Goal: Task Accomplishment & Management: Complete application form

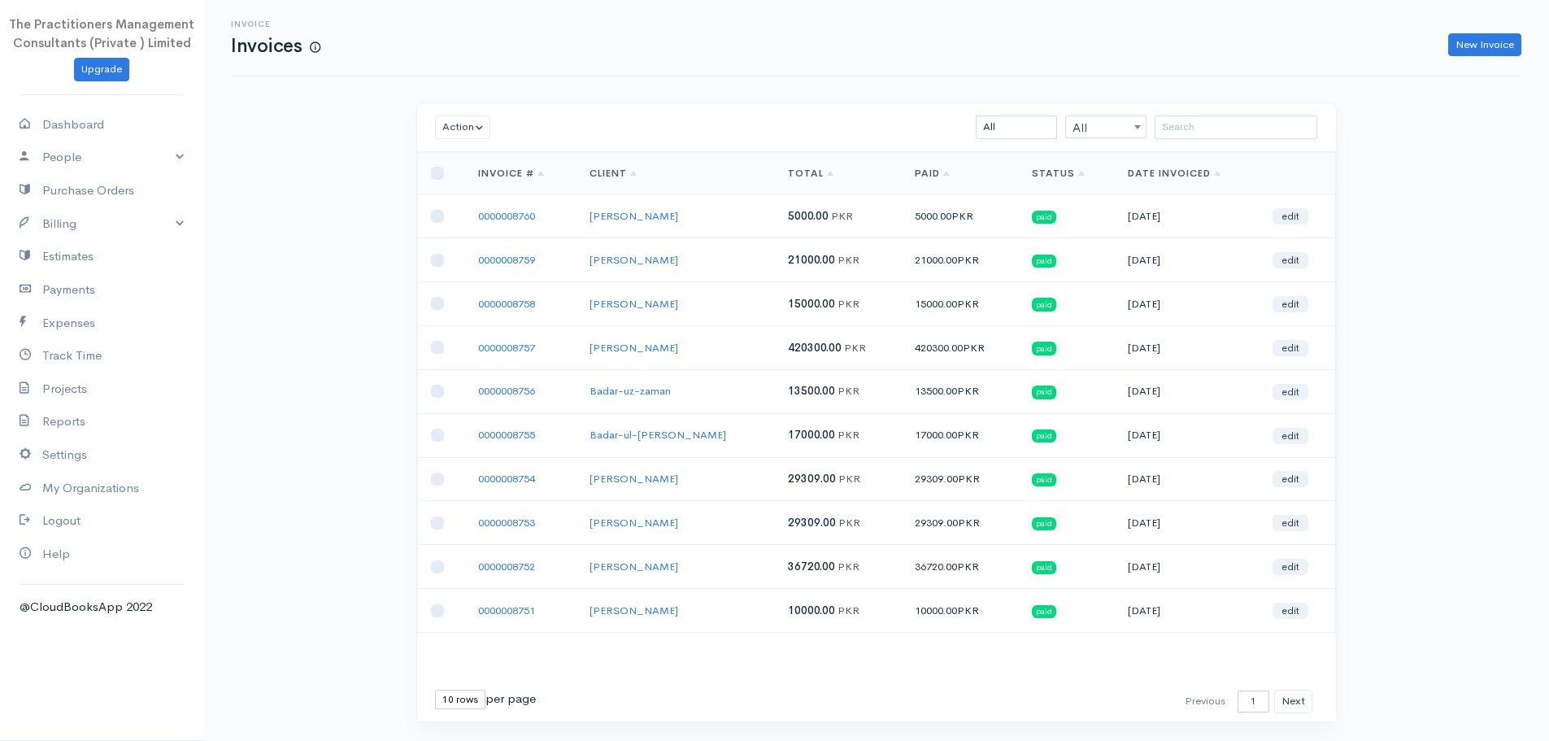
click at [1483, 58] on div "Invoice Invoices New Invoice" at bounding box center [875, 38] width 1287 height 76
click at [1475, 42] on link "New Invoice" at bounding box center [1484, 45] width 73 height 24
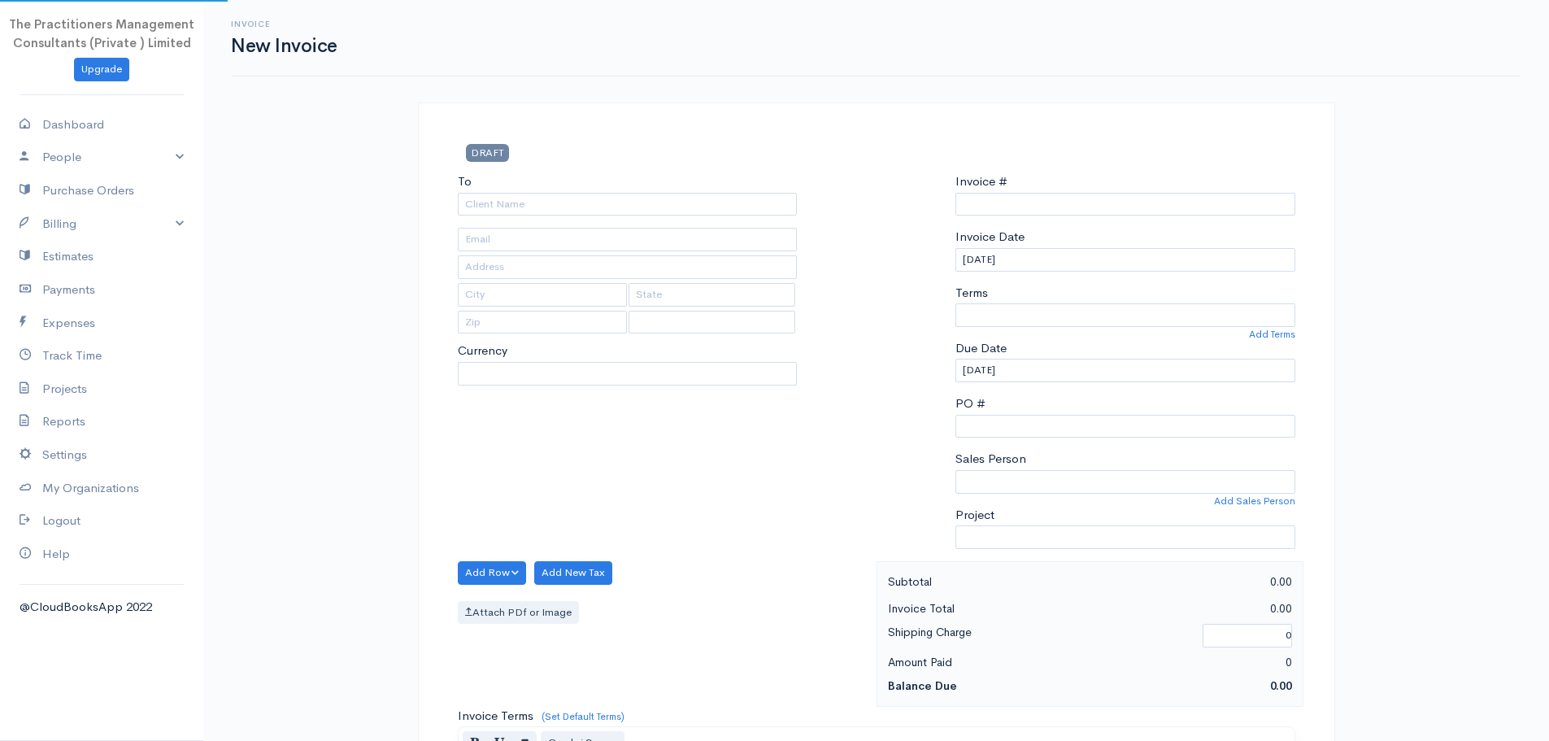
type input "0000008761"
select select "[GEOGRAPHIC_DATA]"
select select "PKR"
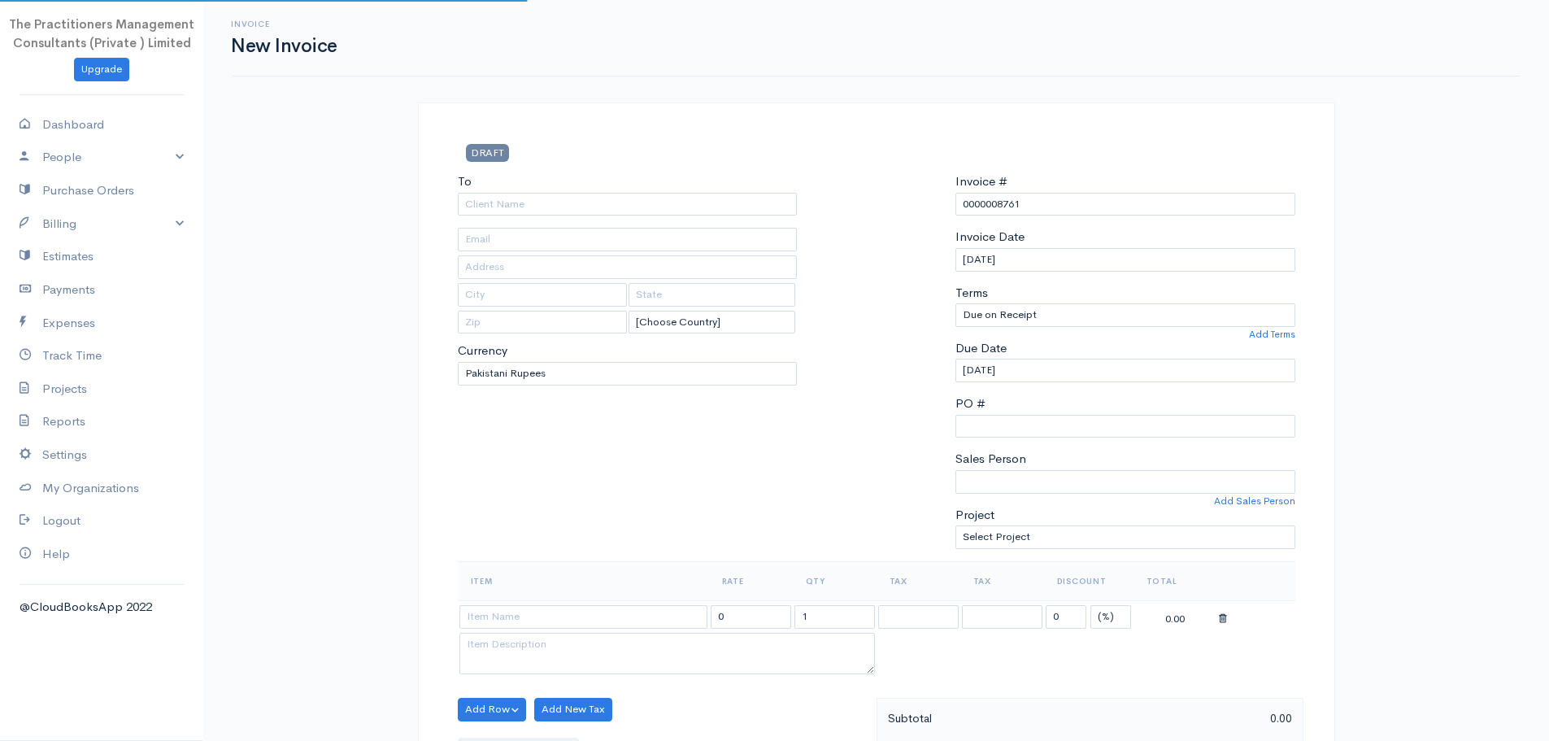
click at [684, 216] on div "To [Choose Country] United States Canada United Kingdom Afghanistan Albania Alg…" at bounding box center [628, 366] width 356 height 389
click at [684, 215] on input "To" at bounding box center [628, 205] width 340 height 24
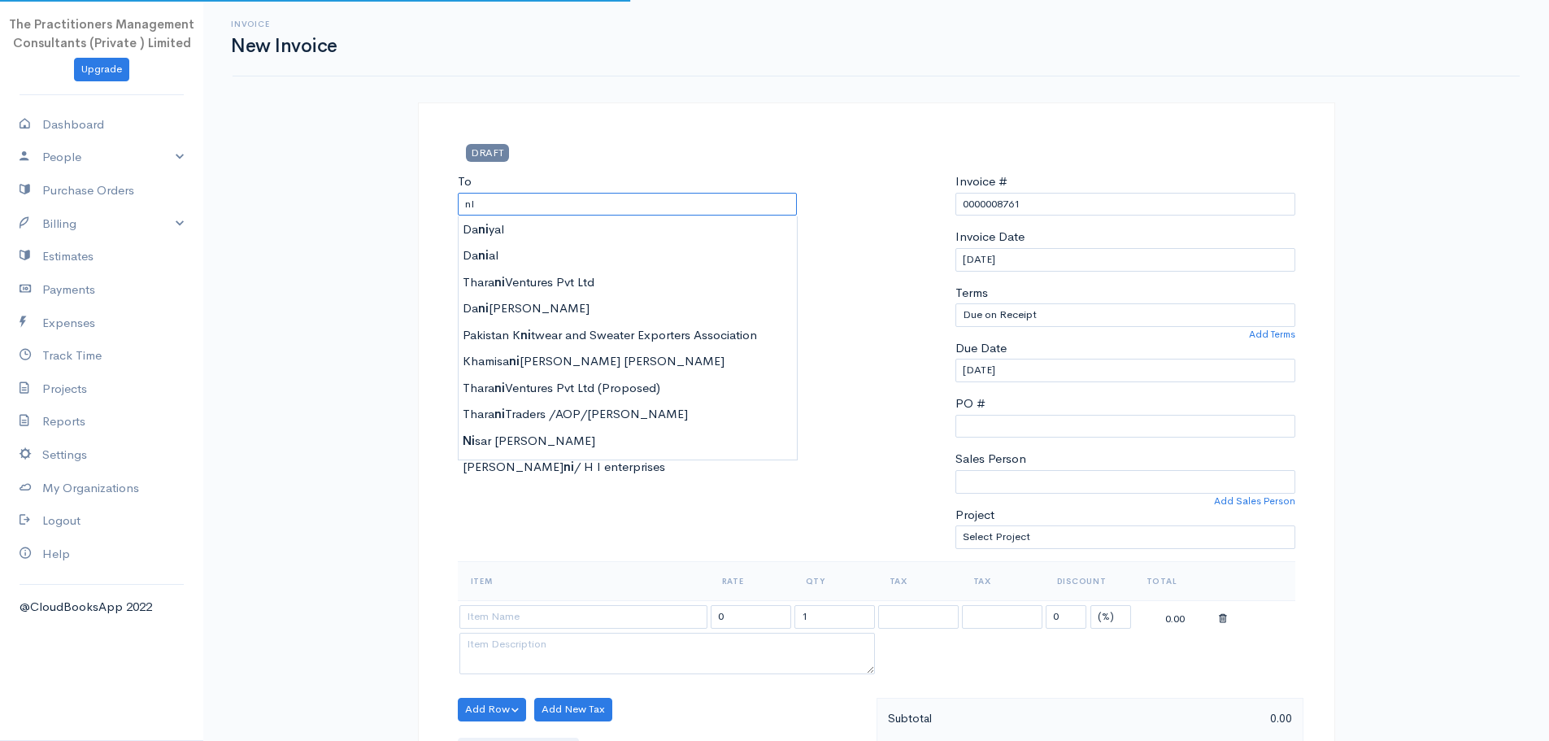
type input "n"
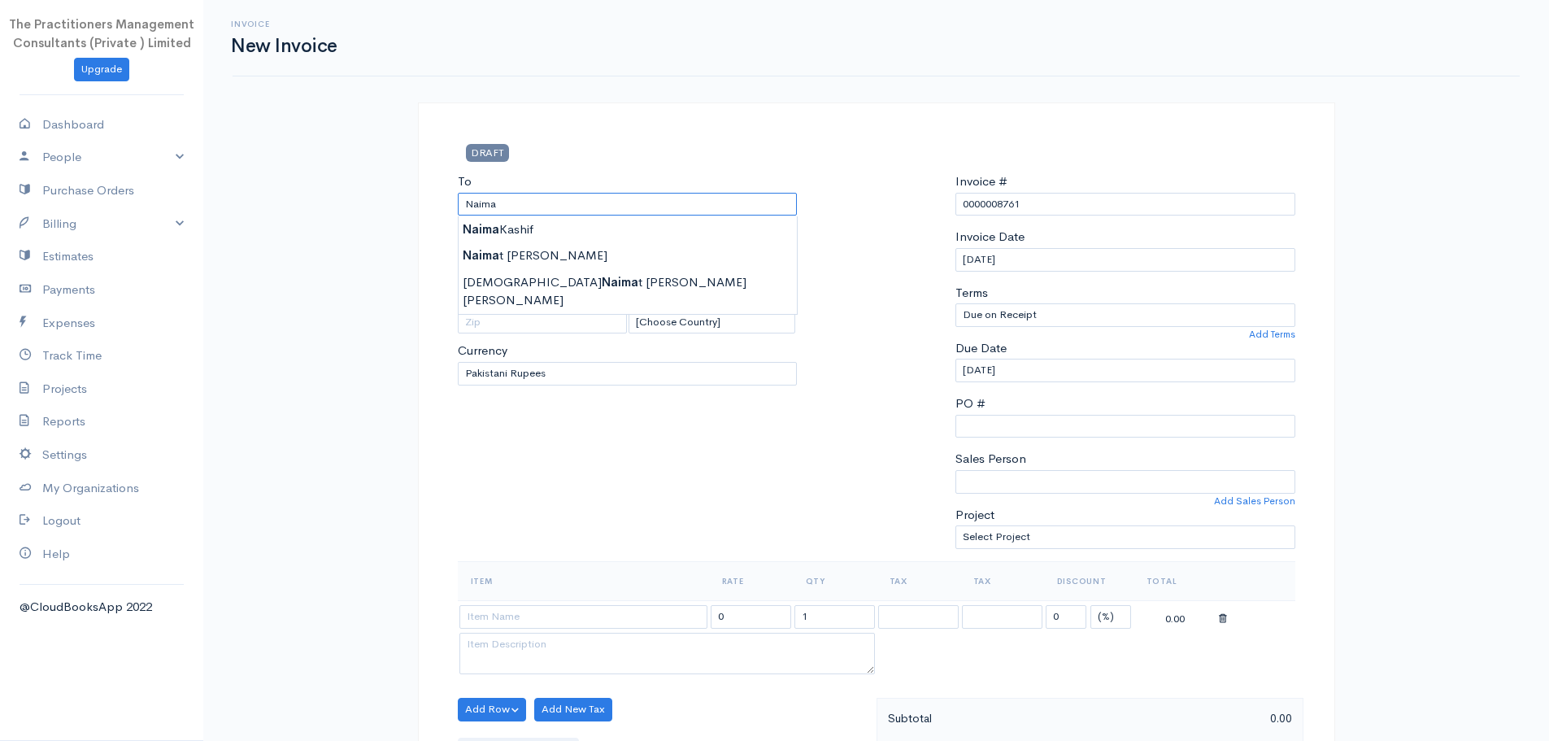
type input "Naima"
click at [446, 170] on div "DRAFT To Naima [Choose Country] United States Canada United Kingdom Afghanistan…" at bounding box center [876, 747] width 917 height 1291
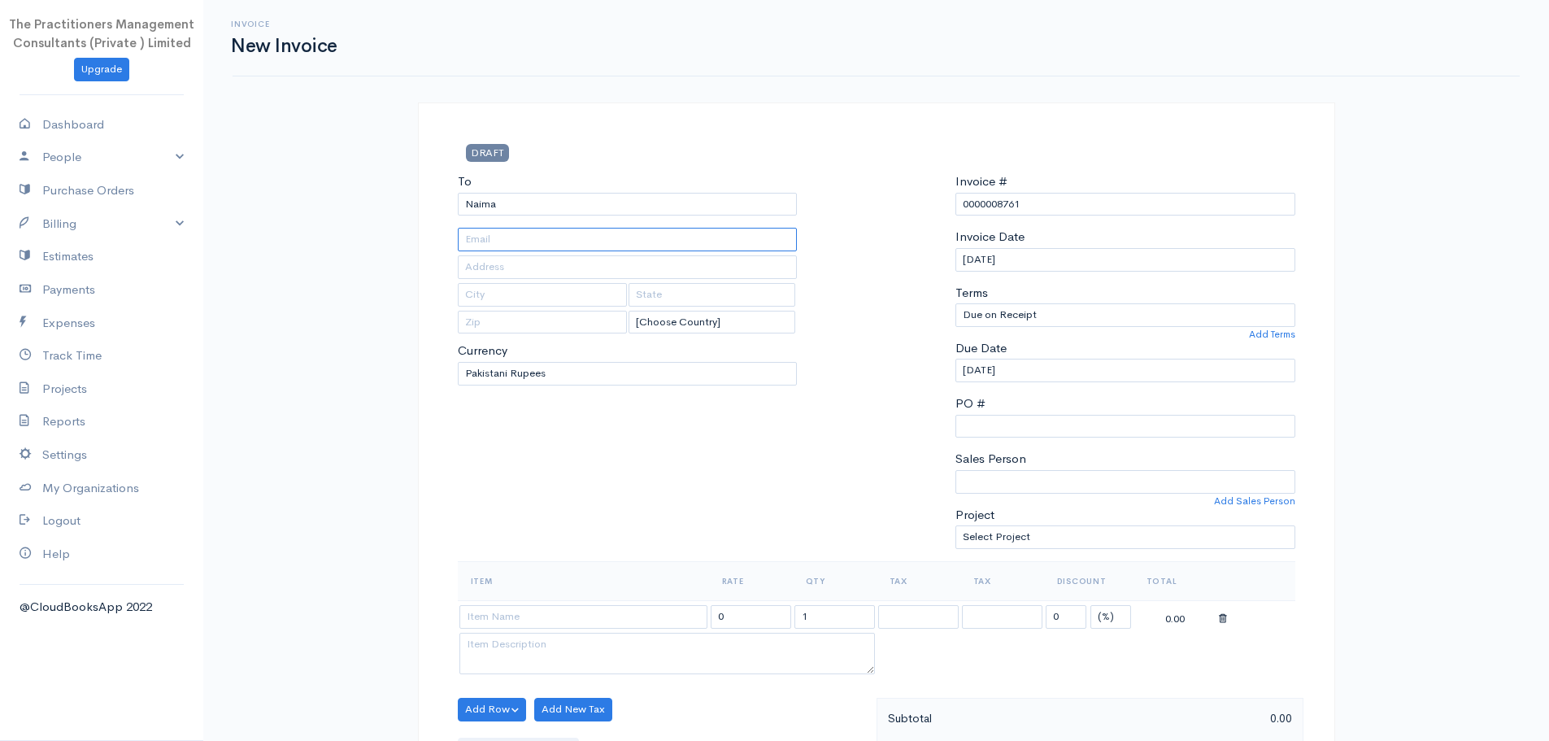
click at [486, 237] on input "text" at bounding box center [628, 240] width 340 height 24
click at [489, 270] on input "text" at bounding box center [628, 267] width 340 height 24
click at [484, 245] on input "text" at bounding box center [628, 240] width 340 height 24
type input "41304-7174879-8"
click at [499, 267] on input "text" at bounding box center [628, 267] width 340 height 24
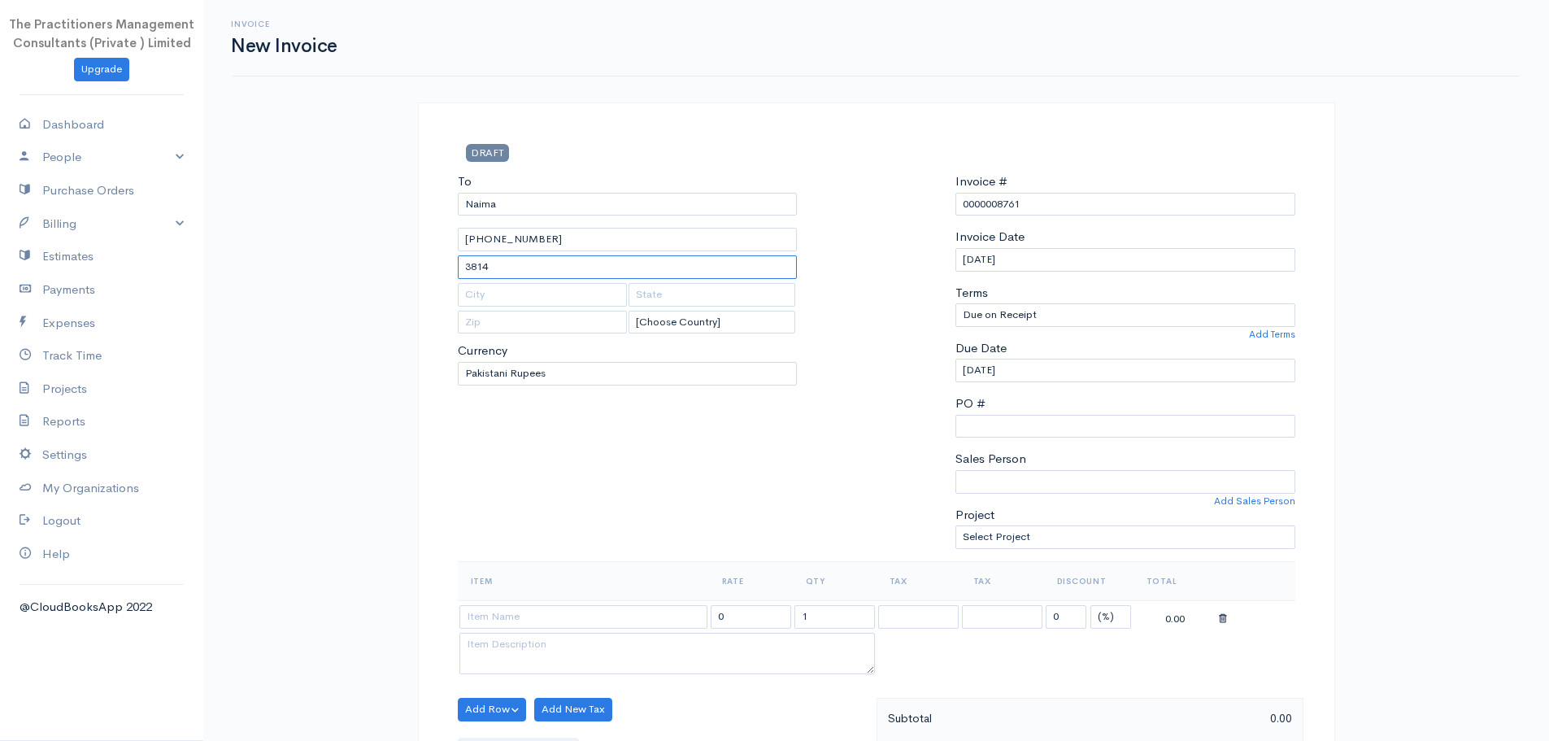
type input "3814"
click at [658, 487] on div "To Naima 41304-7174879-8 3814 [Choose Country] United States Canada United King…" at bounding box center [628, 366] width 356 height 389
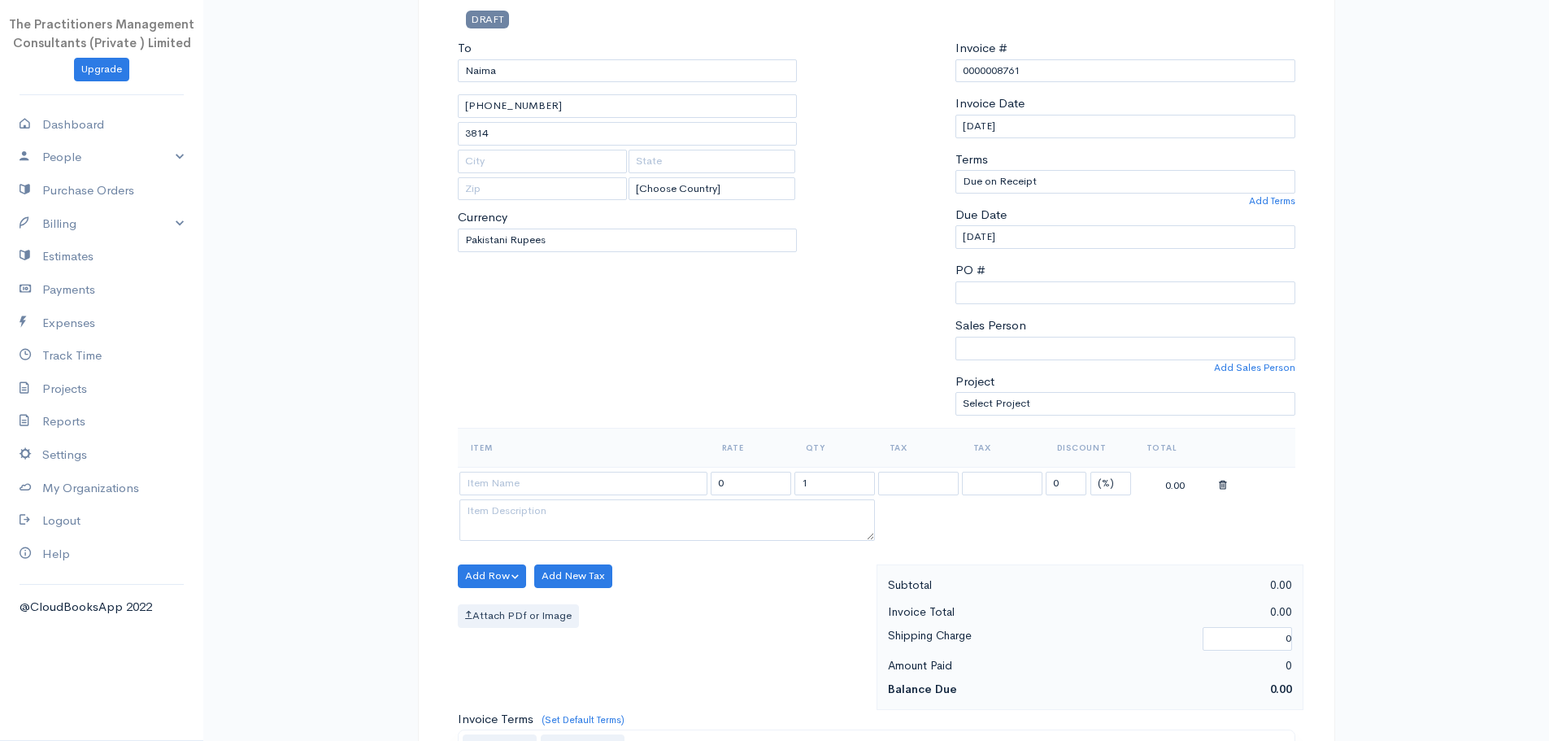
scroll to position [325, 0]
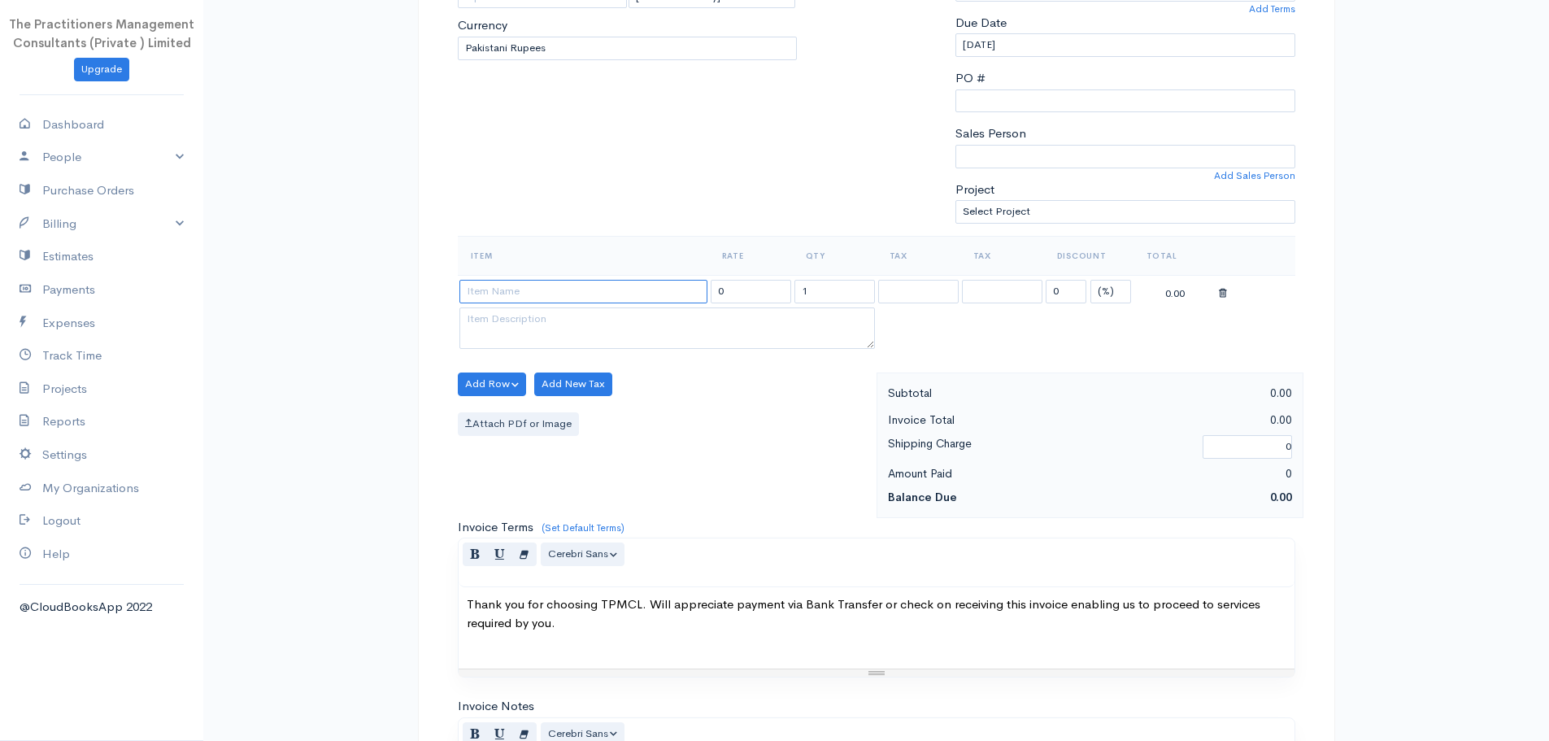
click at [622, 294] on input at bounding box center [583, 292] width 248 height 24
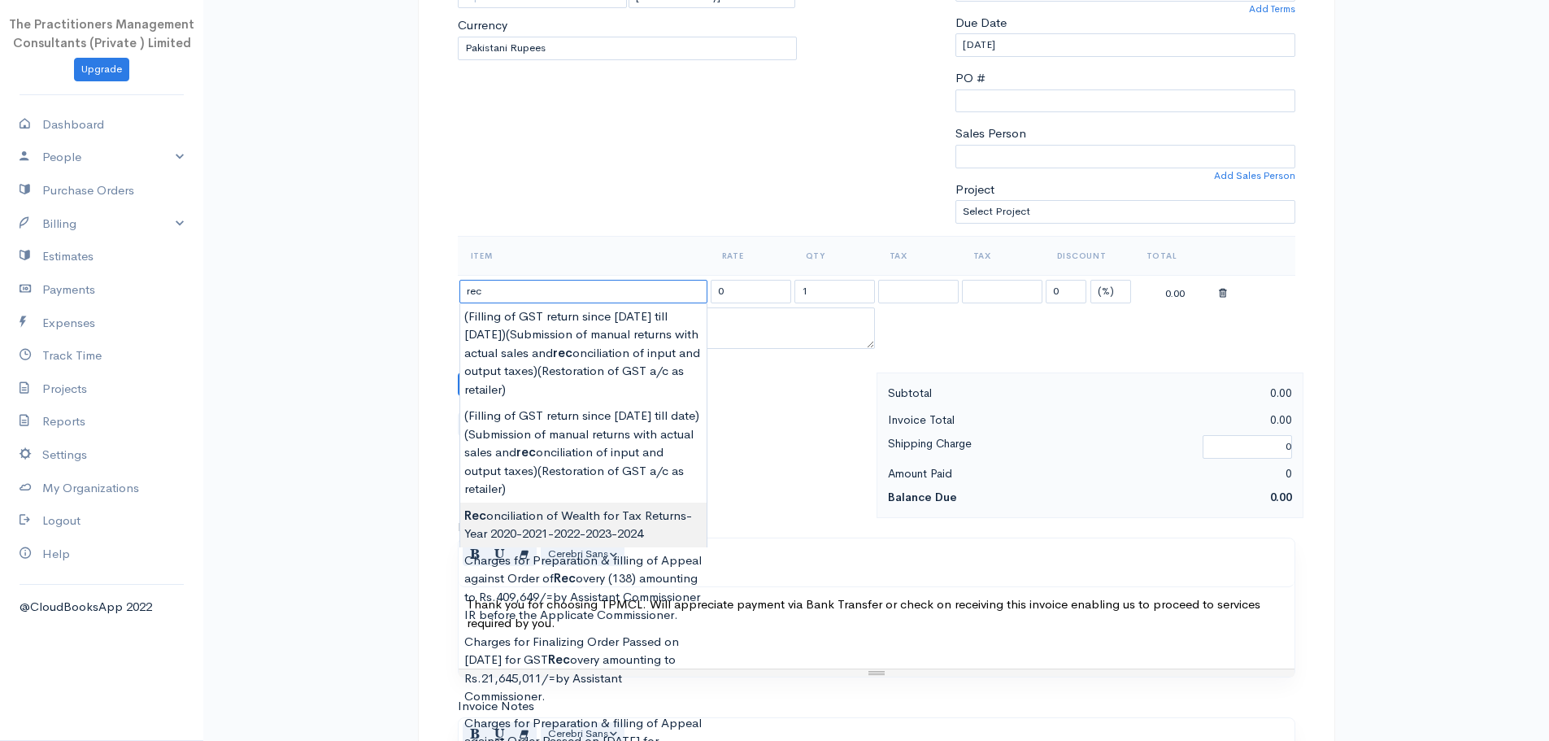
type input "Reconciliation of Wealth for Tax Returns-Year 2020-2021-2022-2023-2024"
type input "300000.00"
click at [586, 532] on body "The Practitioners Management Consultants (Private ) Limited Upgrade Dashboard P…" at bounding box center [774, 388] width 1549 height 1427
click at [586, 532] on link "(Set Default Terms)" at bounding box center [582, 527] width 83 height 13
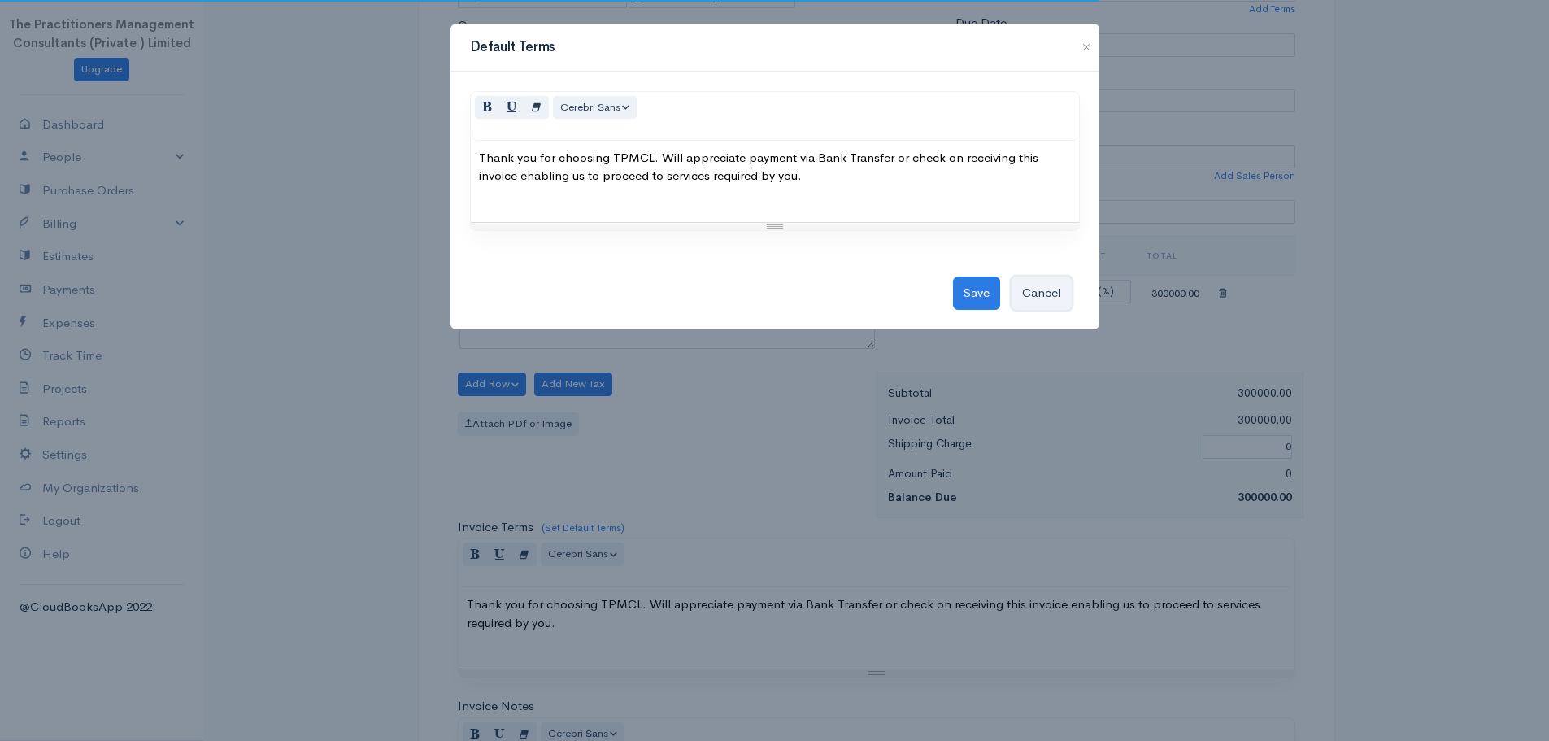
click at [1036, 294] on button "Cancel" at bounding box center [1041, 292] width 60 height 33
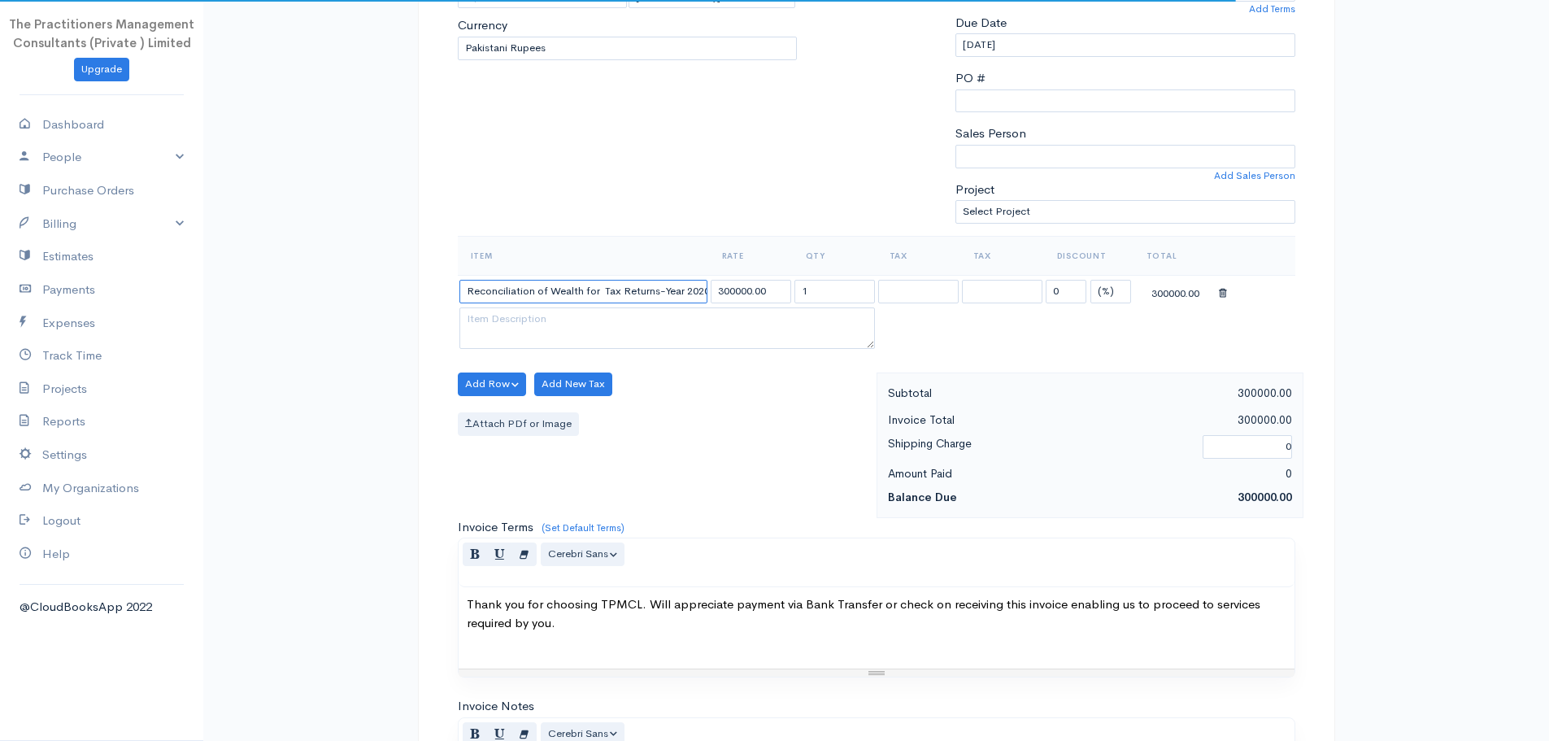
click at [662, 298] on input "Reconciliation of Wealth for Tax Returns-Year 2020-2021-2022-2023-2024" at bounding box center [583, 292] width 248 height 24
click at [682, 290] on input "Reconciliation of Wealth for Tax Returns-Year 2020-2021-2022-2023-2024" at bounding box center [583, 292] width 248 height 24
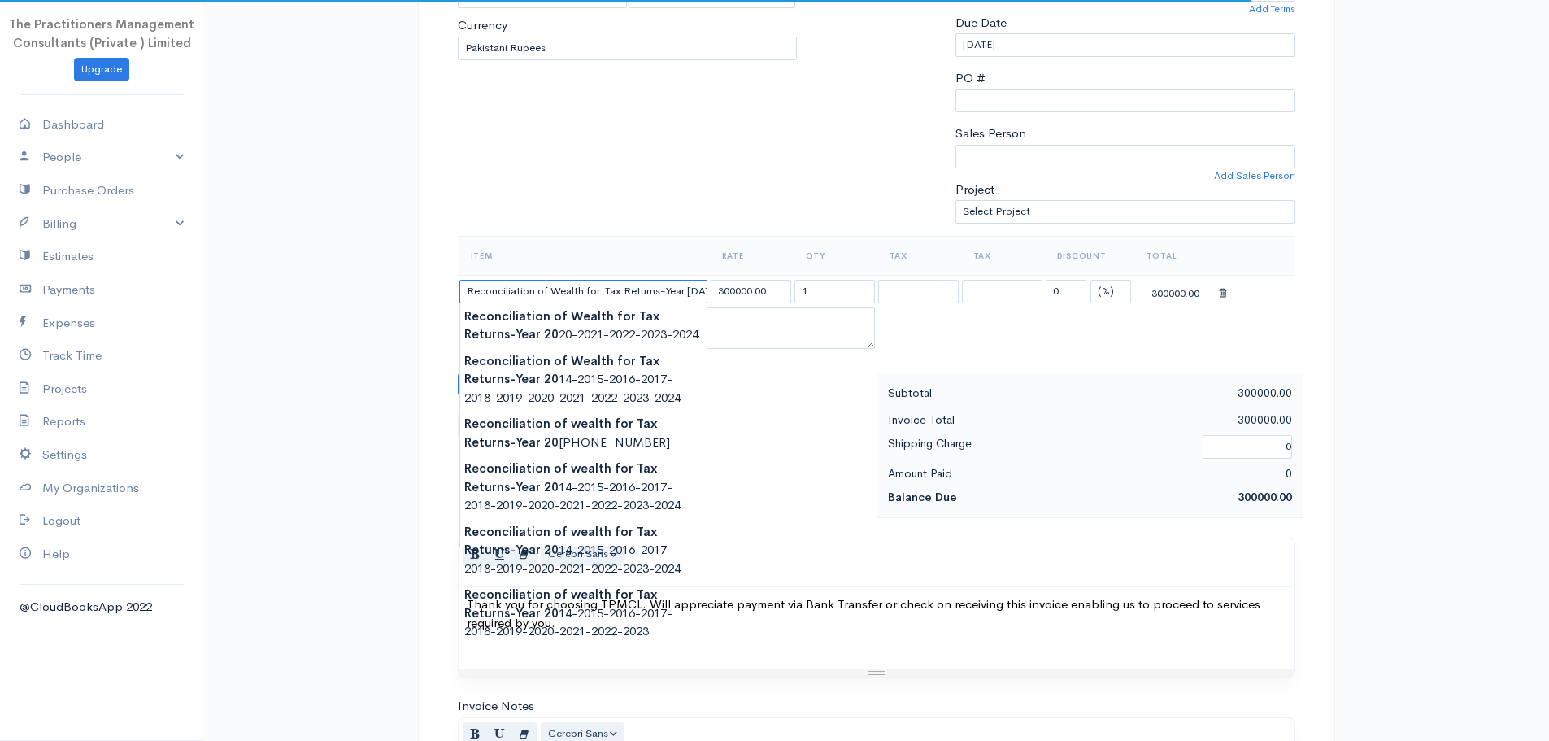
scroll to position [0, 3]
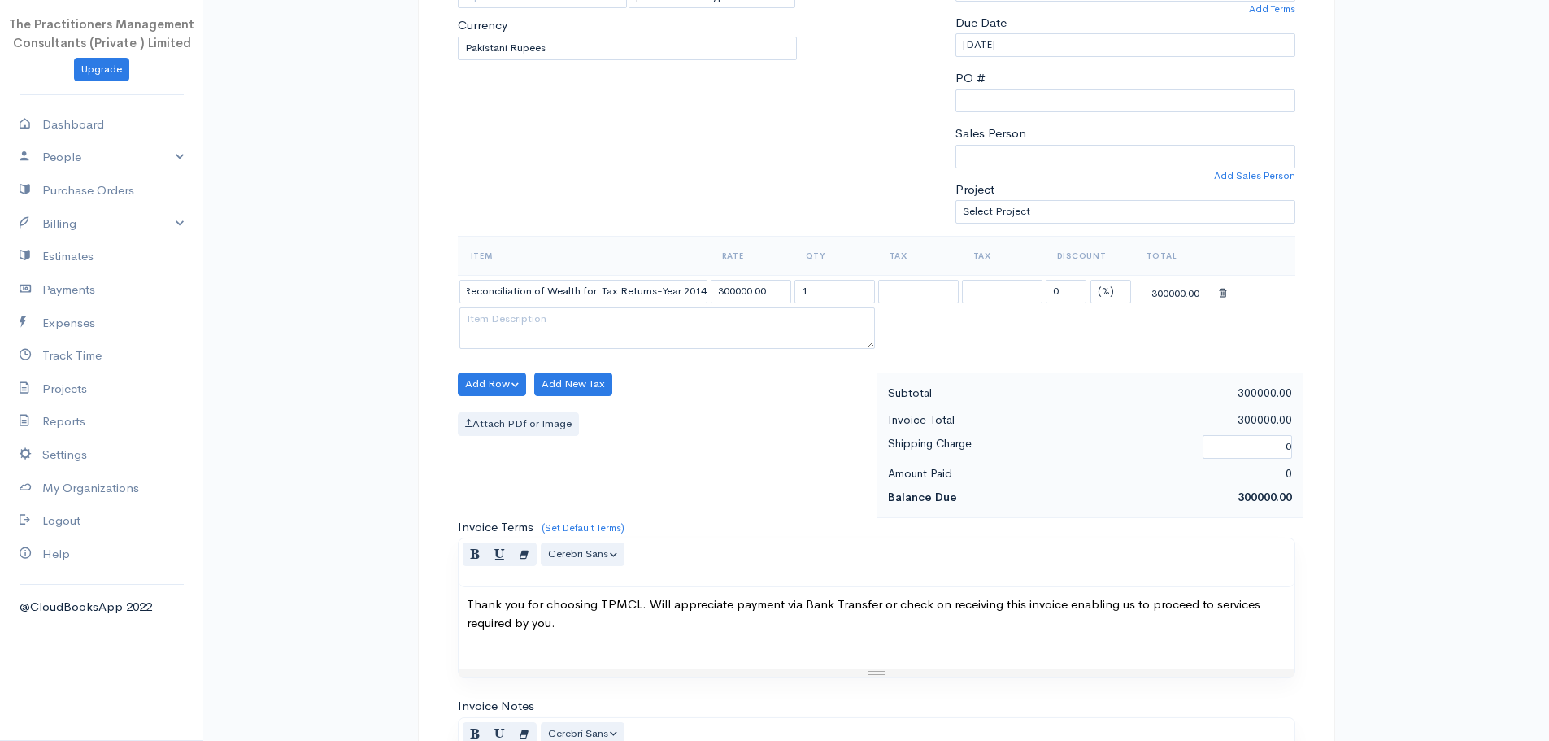
click at [669, 330] on body "The Practitioners Management Consultants (Private ) Limited Upgrade Dashboard P…" at bounding box center [774, 388] width 1549 height 1427
click at [663, 285] on input "Reconciliation of Wealth for Tax Returns-Year 2014-2015-2016-2017-2018-2019-202…" at bounding box center [583, 292] width 248 height 24
type input "Reconciliation of Wealth for Tax Returns-Year 2014-2015-2016-2017-2018-2019-202…"
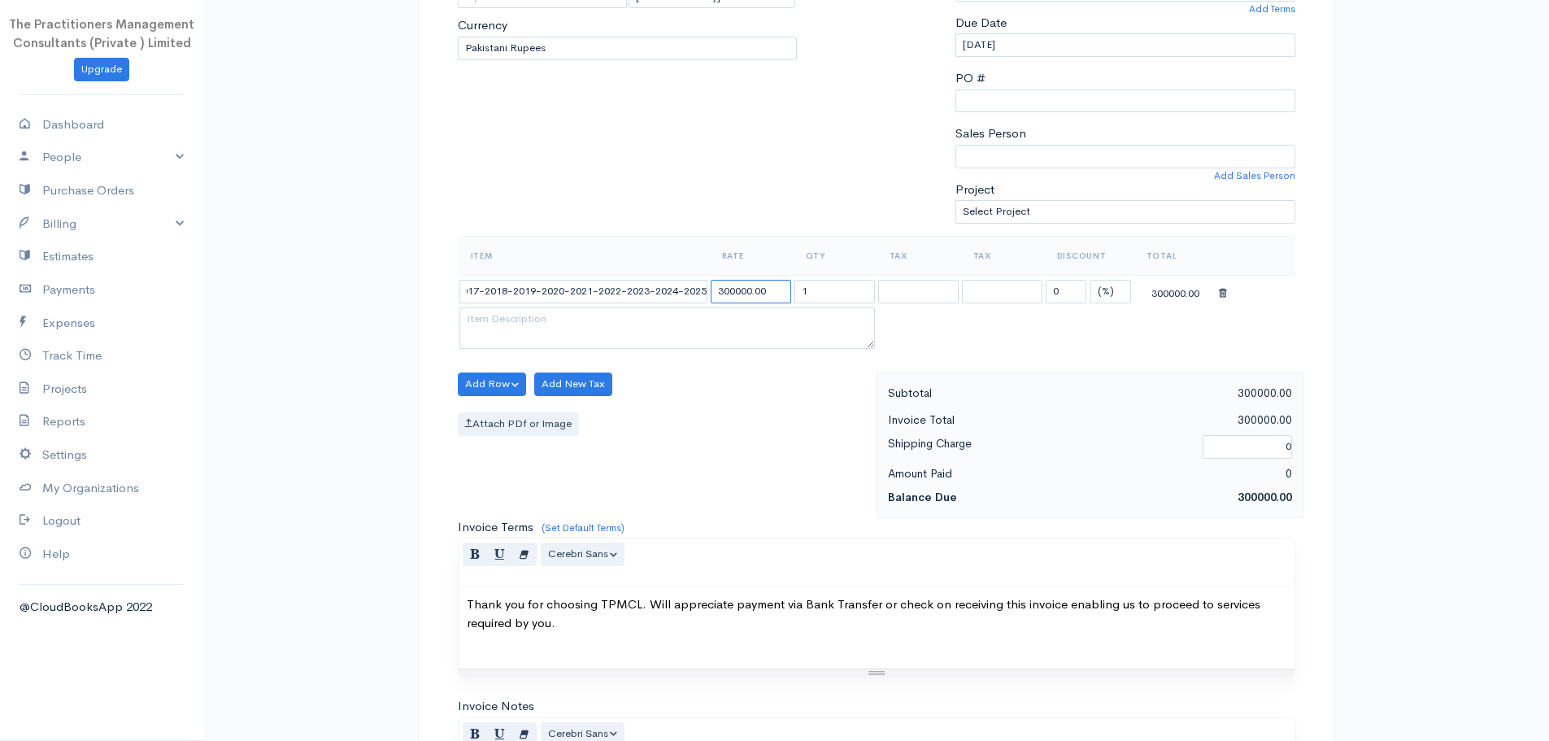
click at [731, 295] on input "300000.00" at bounding box center [750, 292] width 80 height 24
type input "3000000.00"
click at [841, 124] on div at bounding box center [876, 41] width 142 height 389
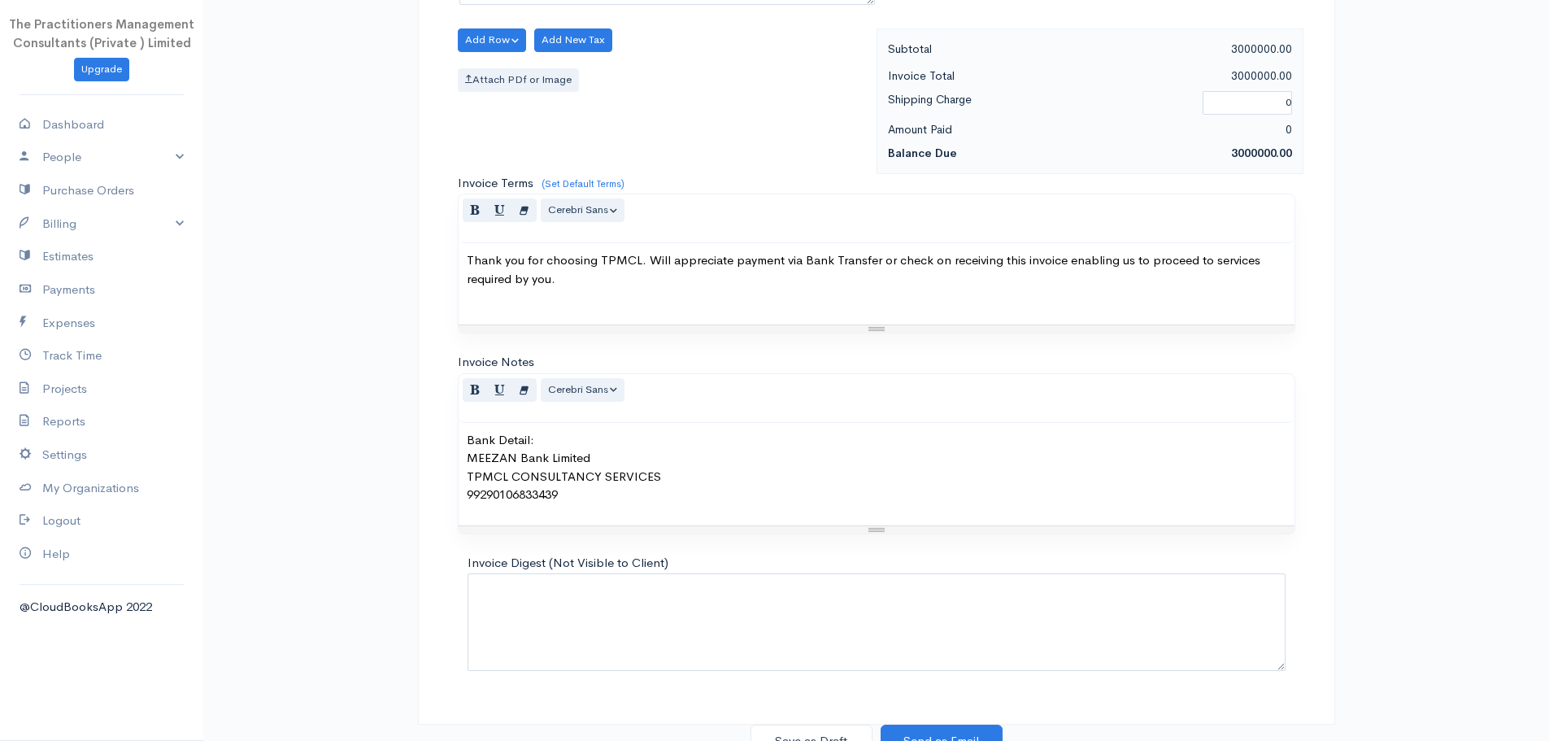
scroll to position [686, 0]
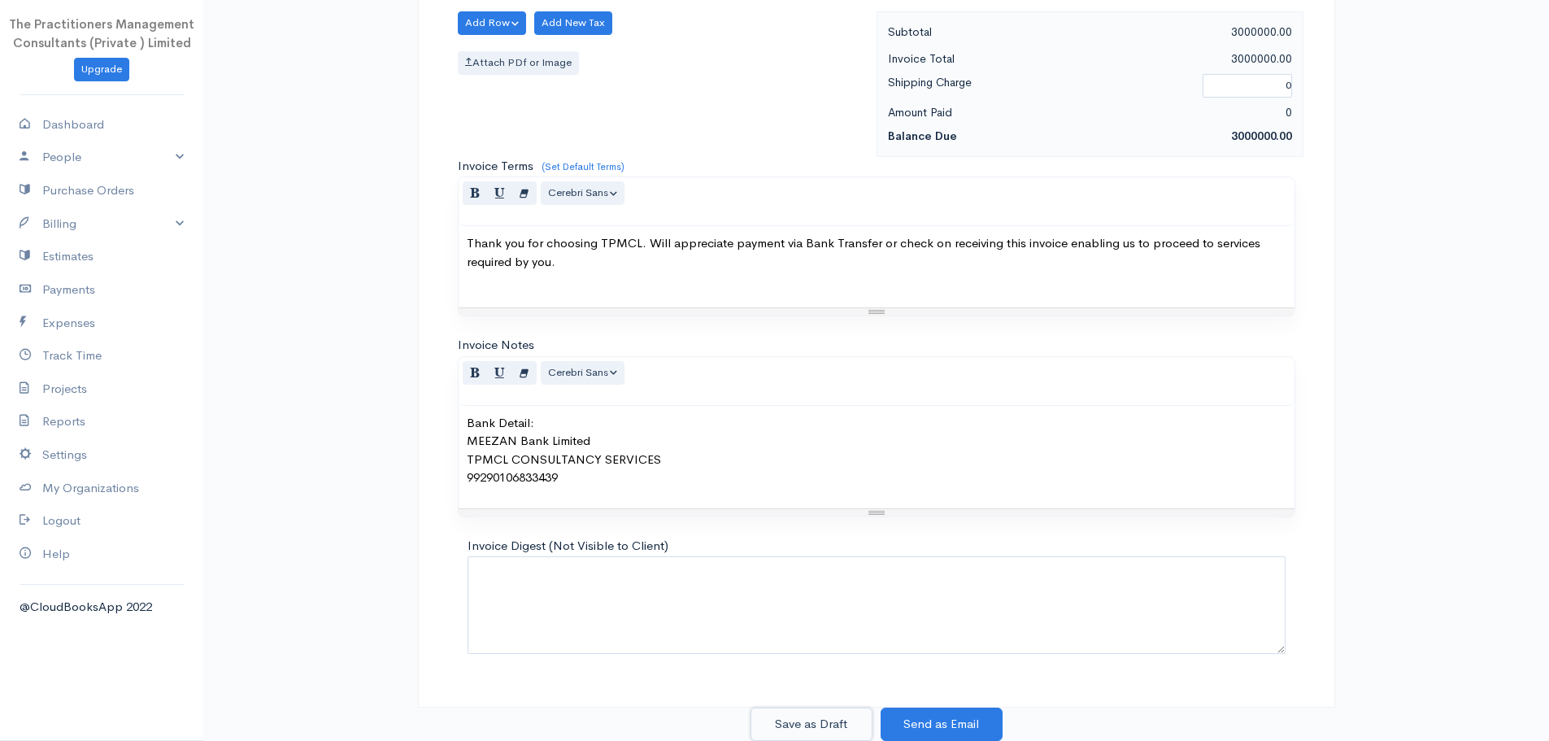
click at [797, 723] on button "Save as Draft" at bounding box center [811, 723] width 122 height 33
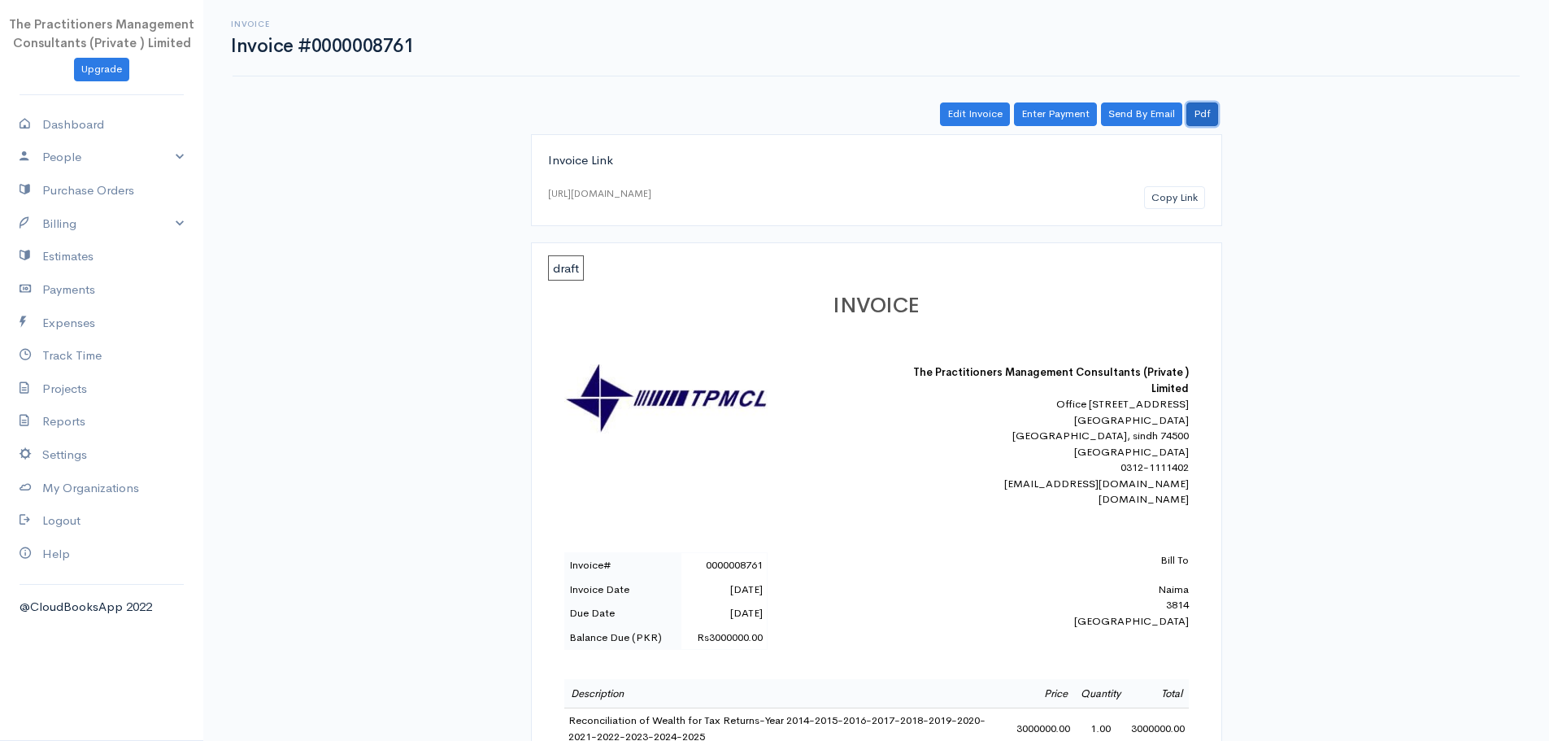
click at [1214, 115] on link "Pdf" at bounding box center [1202, 114] width 32 height 24
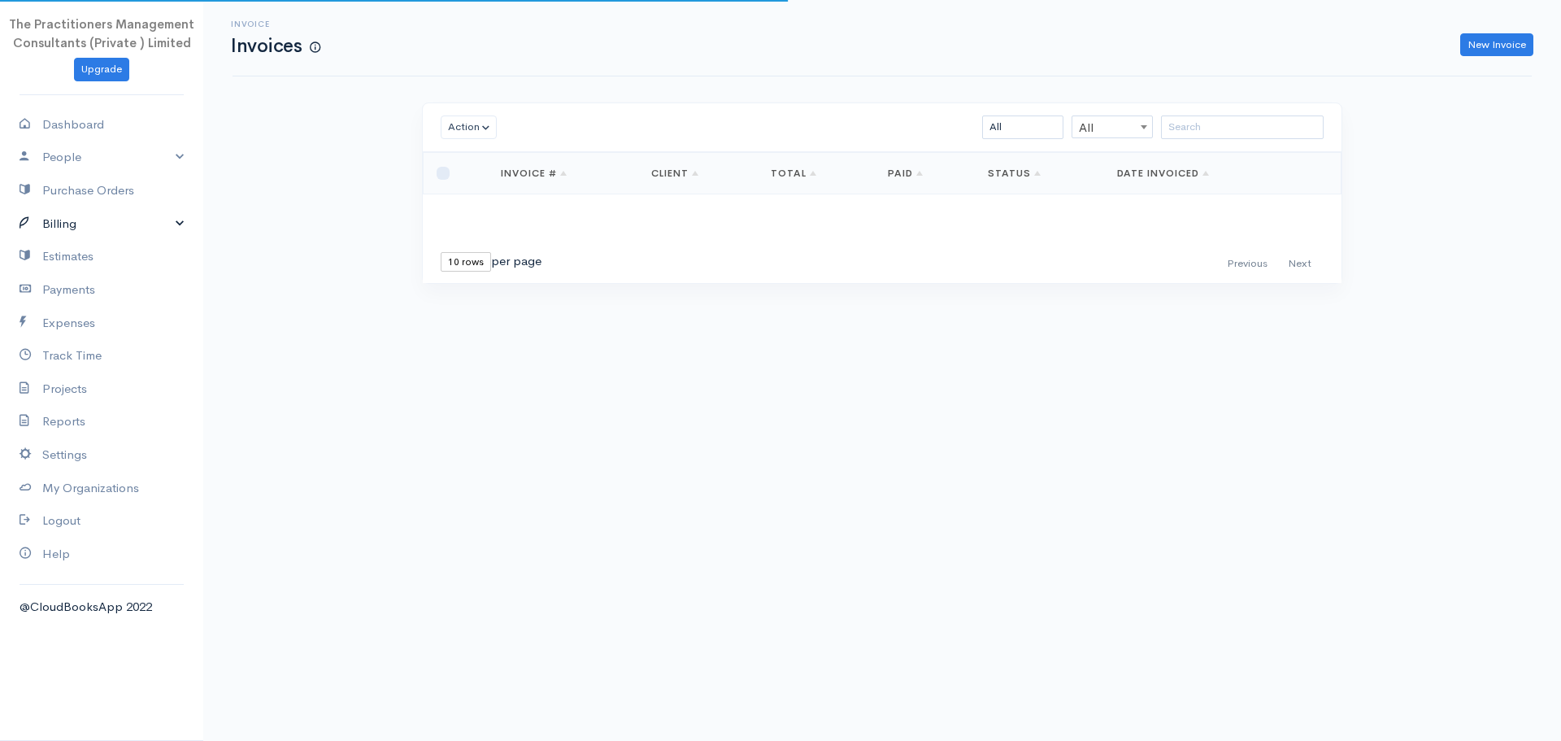
click at [78, 218] on link "Billing" at bounding box center [101, 223] width 203 height 33
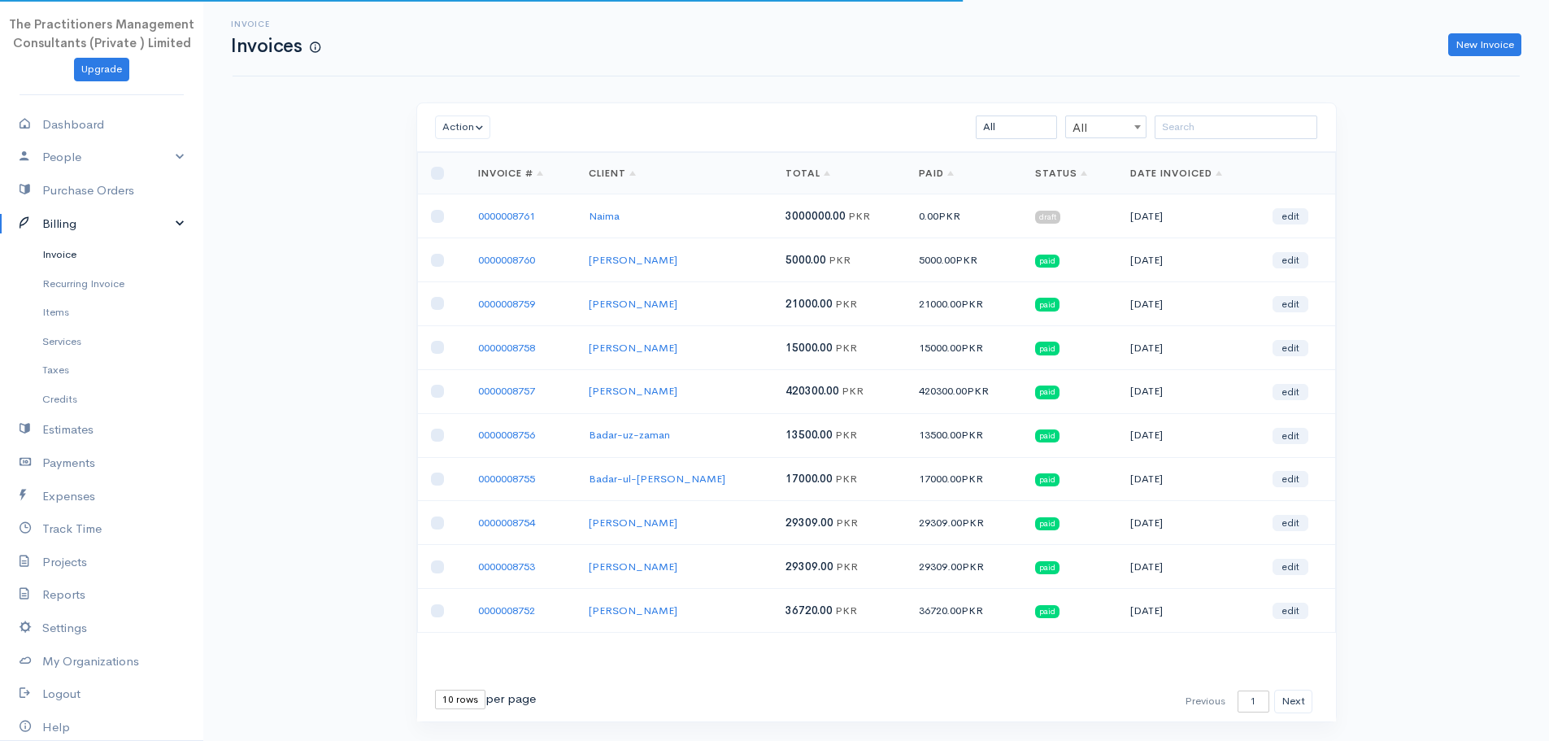
click at [85, 243] on link "Invoice" at bounding box center [101, 254] width 203 height 29
click at [535, 212] on link "0000008761" at bounding box center [506, 216] width 57 height 14
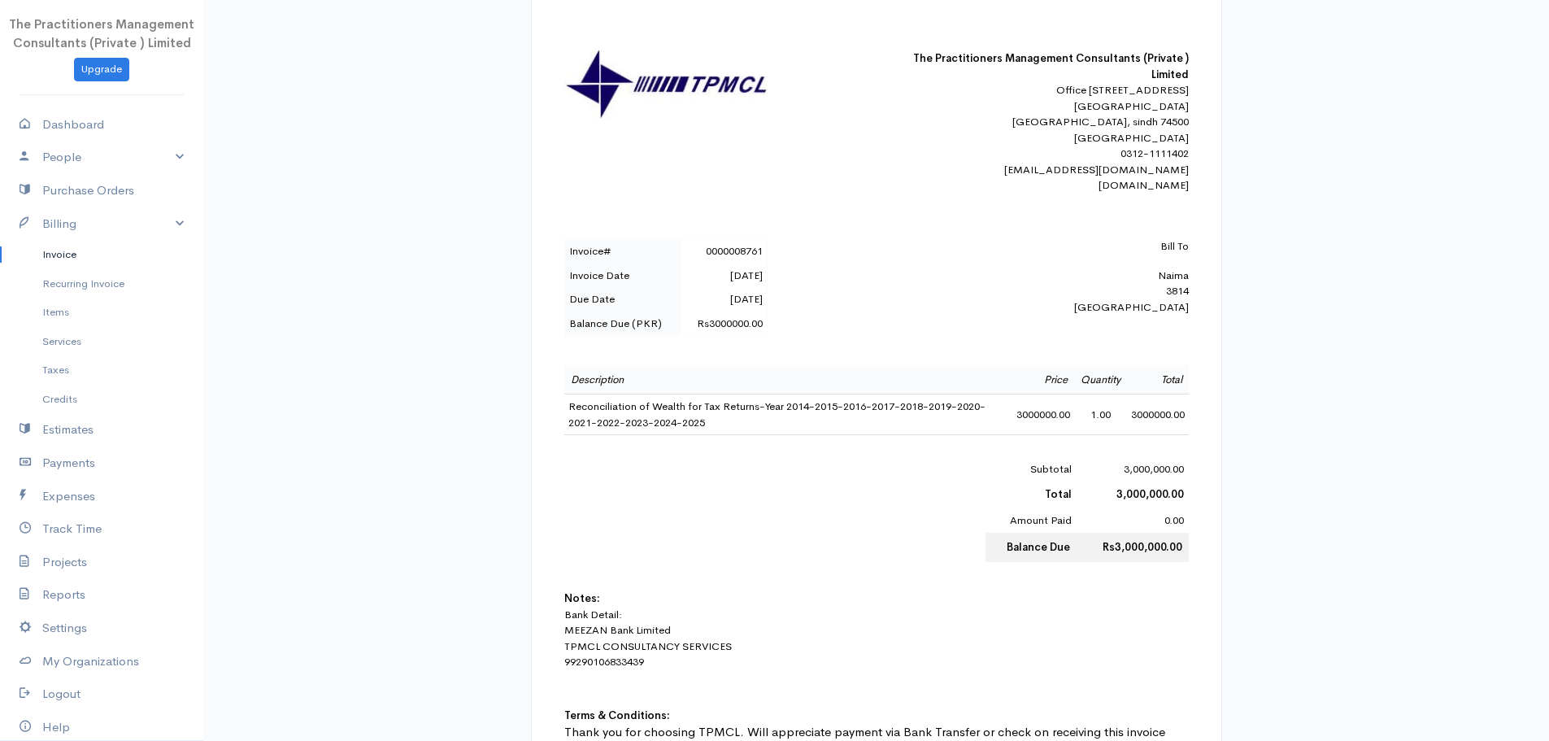
scroll to position [325, 0]
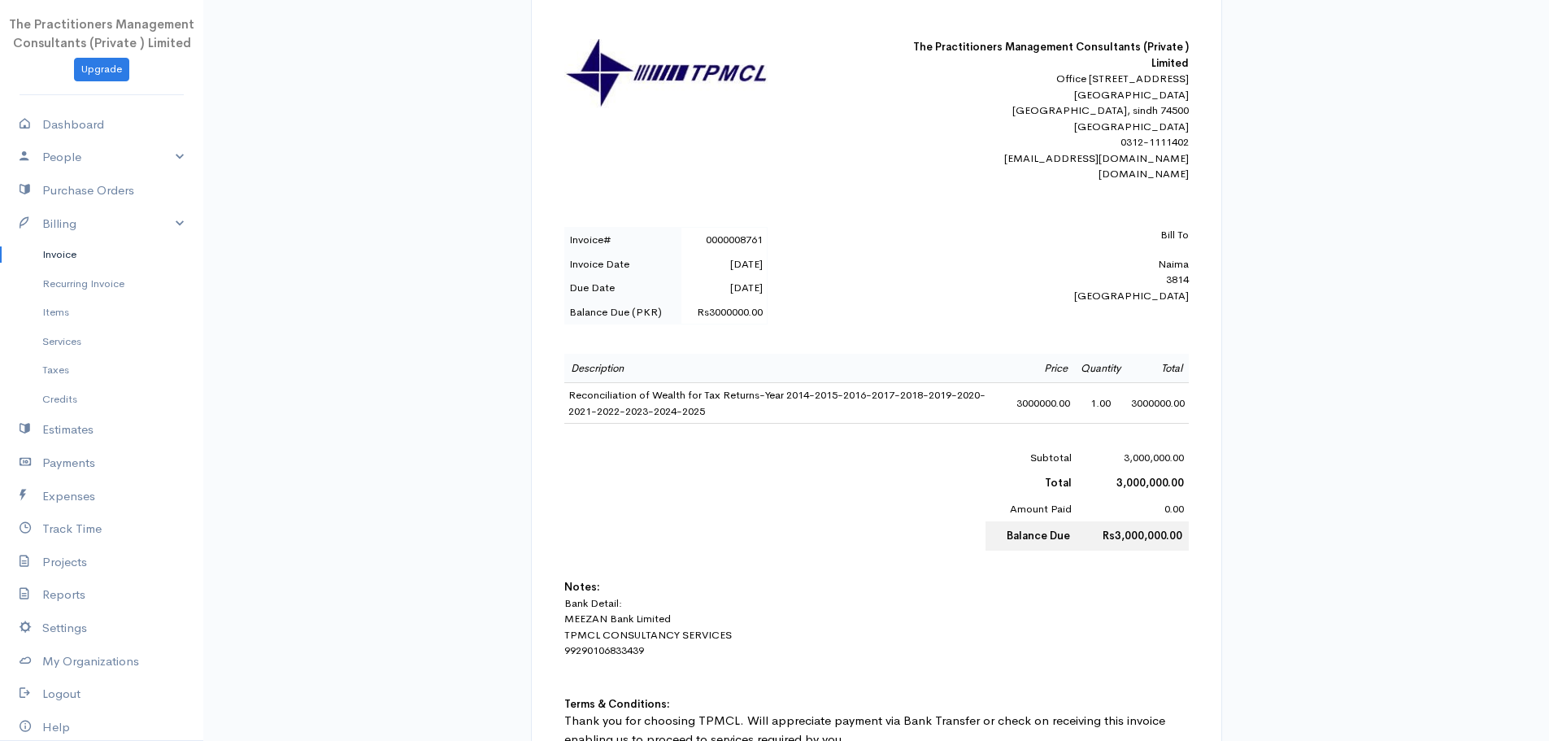
click at [584, 412] on td "Reconciliation of Wealth for Tax Returns-Year 2014-2015-2016-2017-2018-2019-202…" at bounding box center [788, 403] width 448 height 41
copy td "Reconciliation of Wealth for Tax Returns-Year 2014-2015-2016-2017-2018-2019-202…"
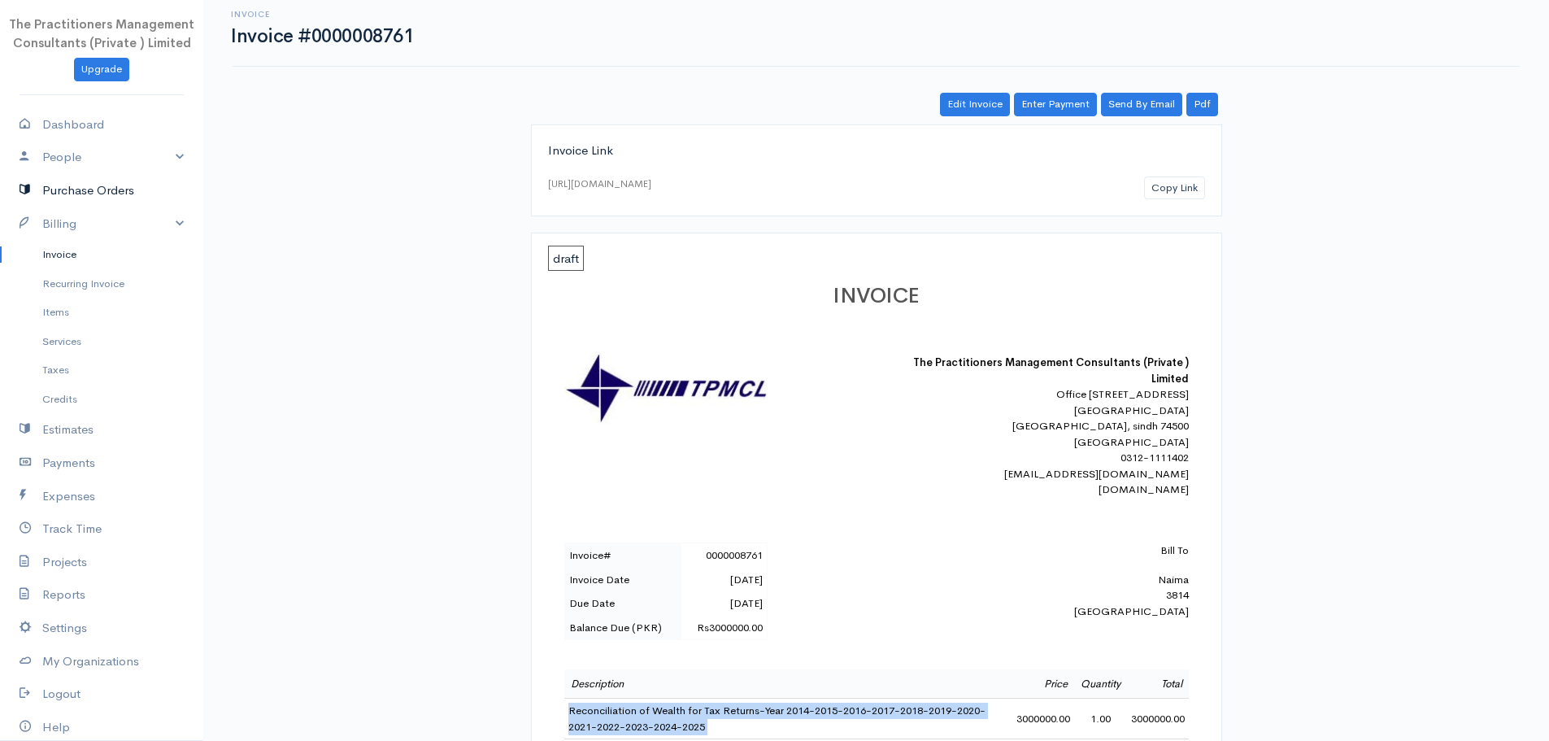
scroll to position [0, 0]
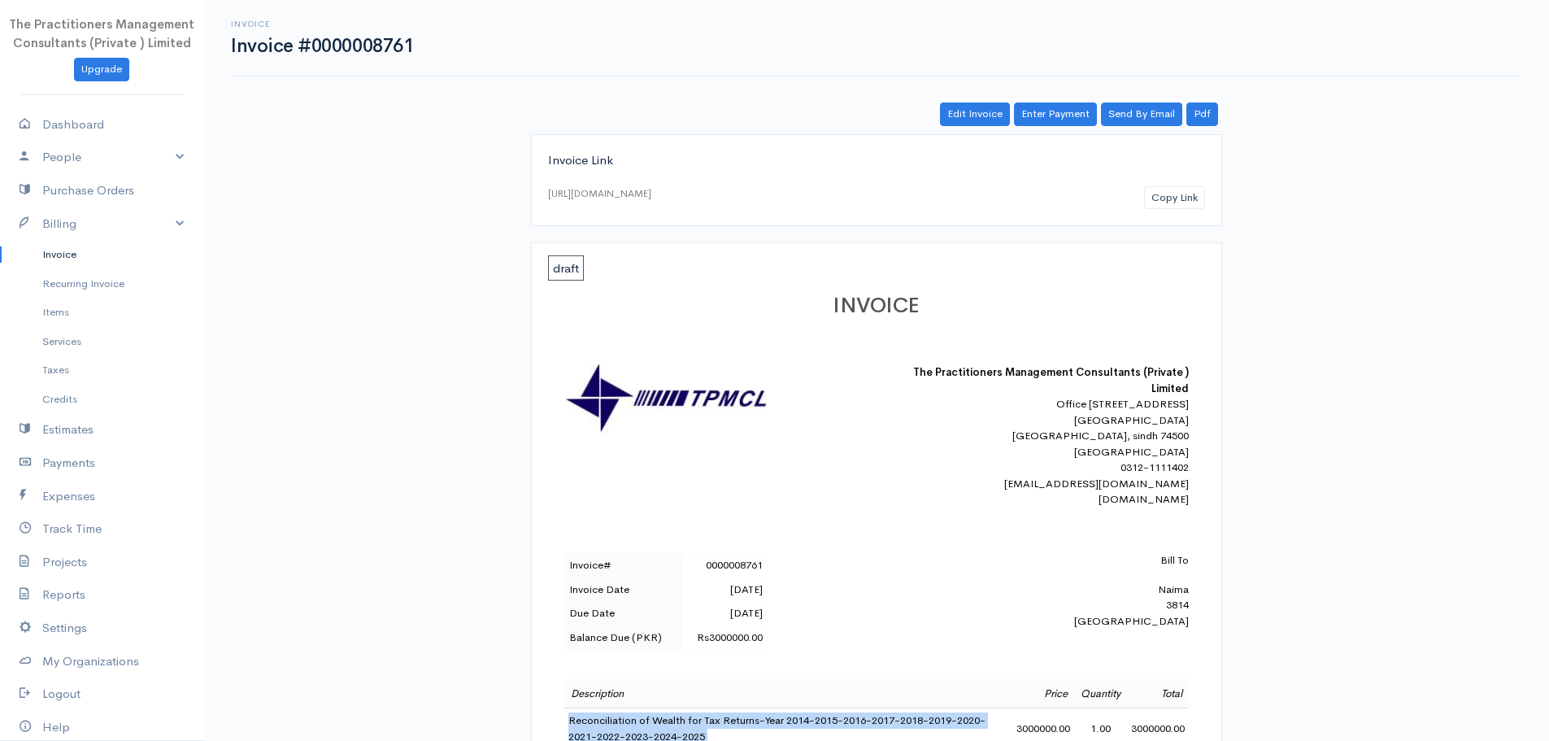
click at [86, 251] on link "Invoice" at bounding box center [101, 254] width 203 height 29
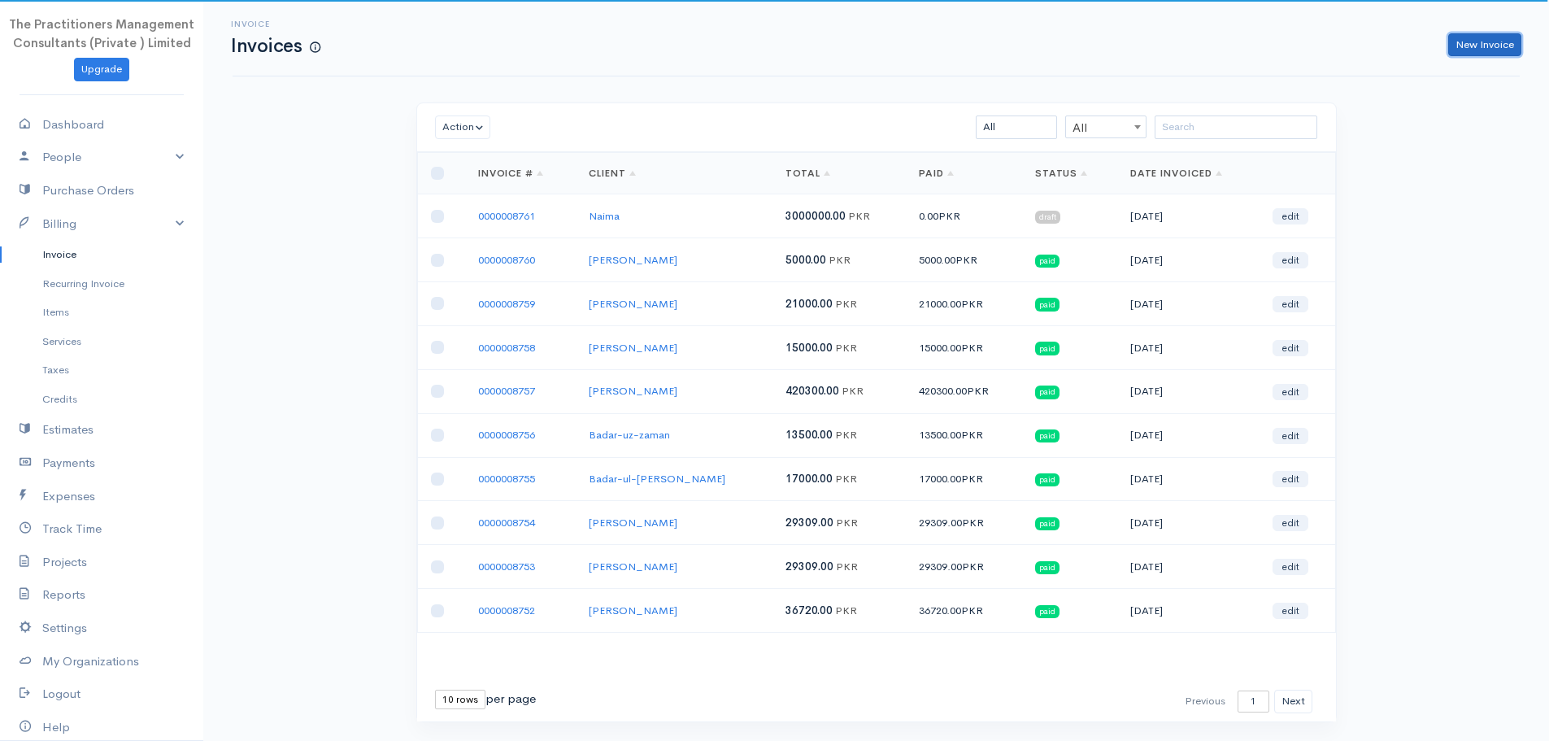
click at [1489, 51] on link "New Invoice" at bounding box center [1484, 45] width 73 height 24
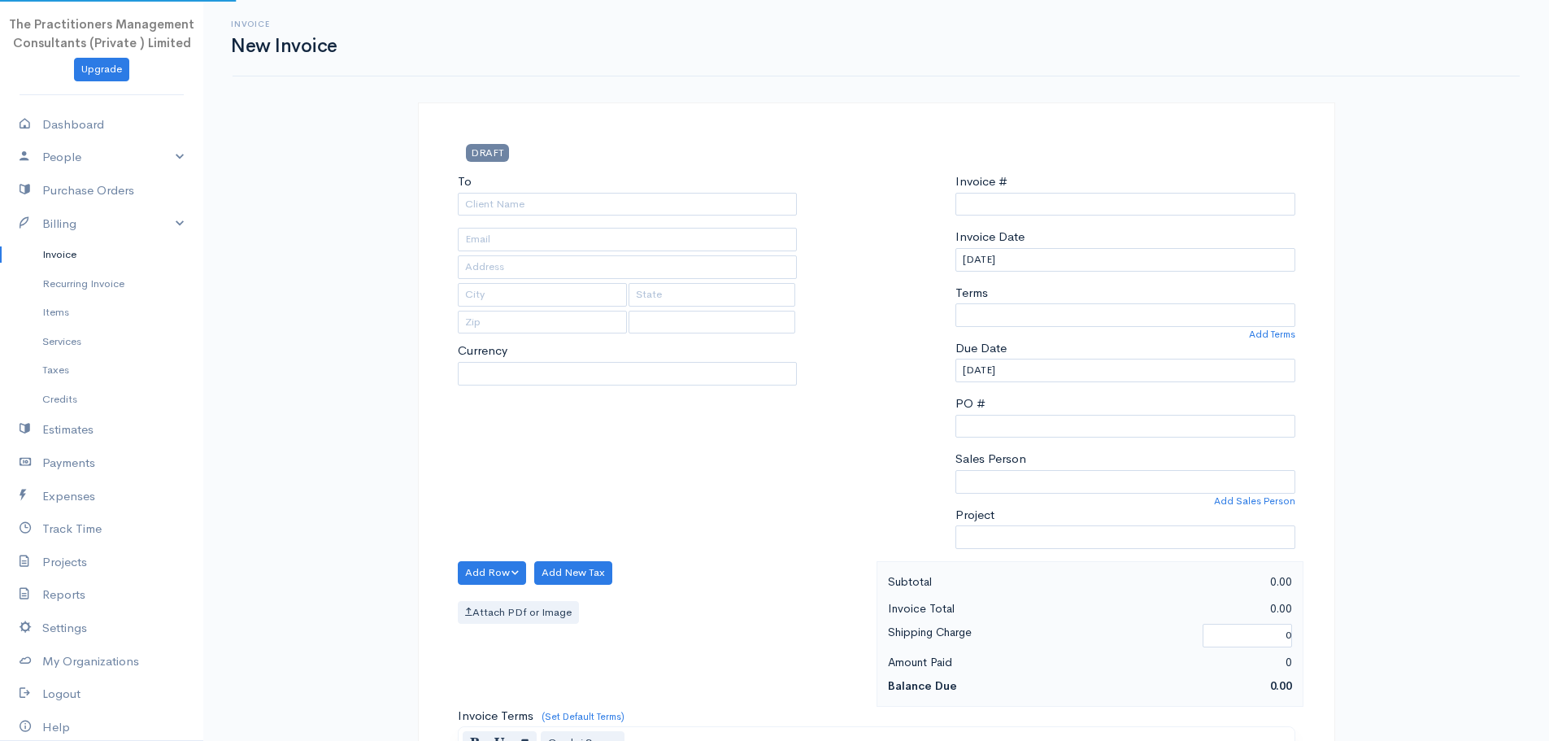
select select "PKR"
select select "[GEOGRAPHIC_DATA]"
type input "0000008762"
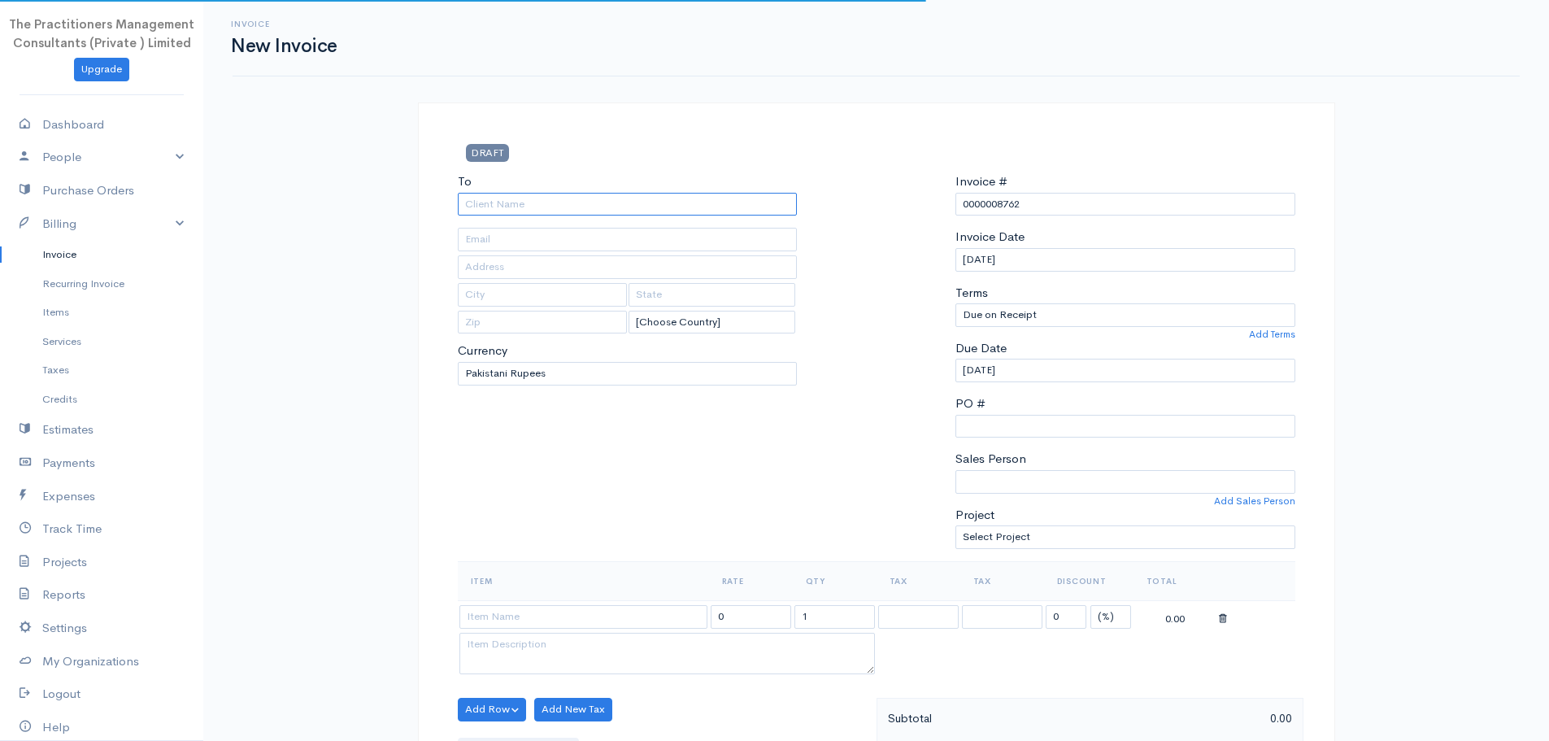
click at [721, 213] on input "To" at bounding box center [628, 205] width 340 height 24
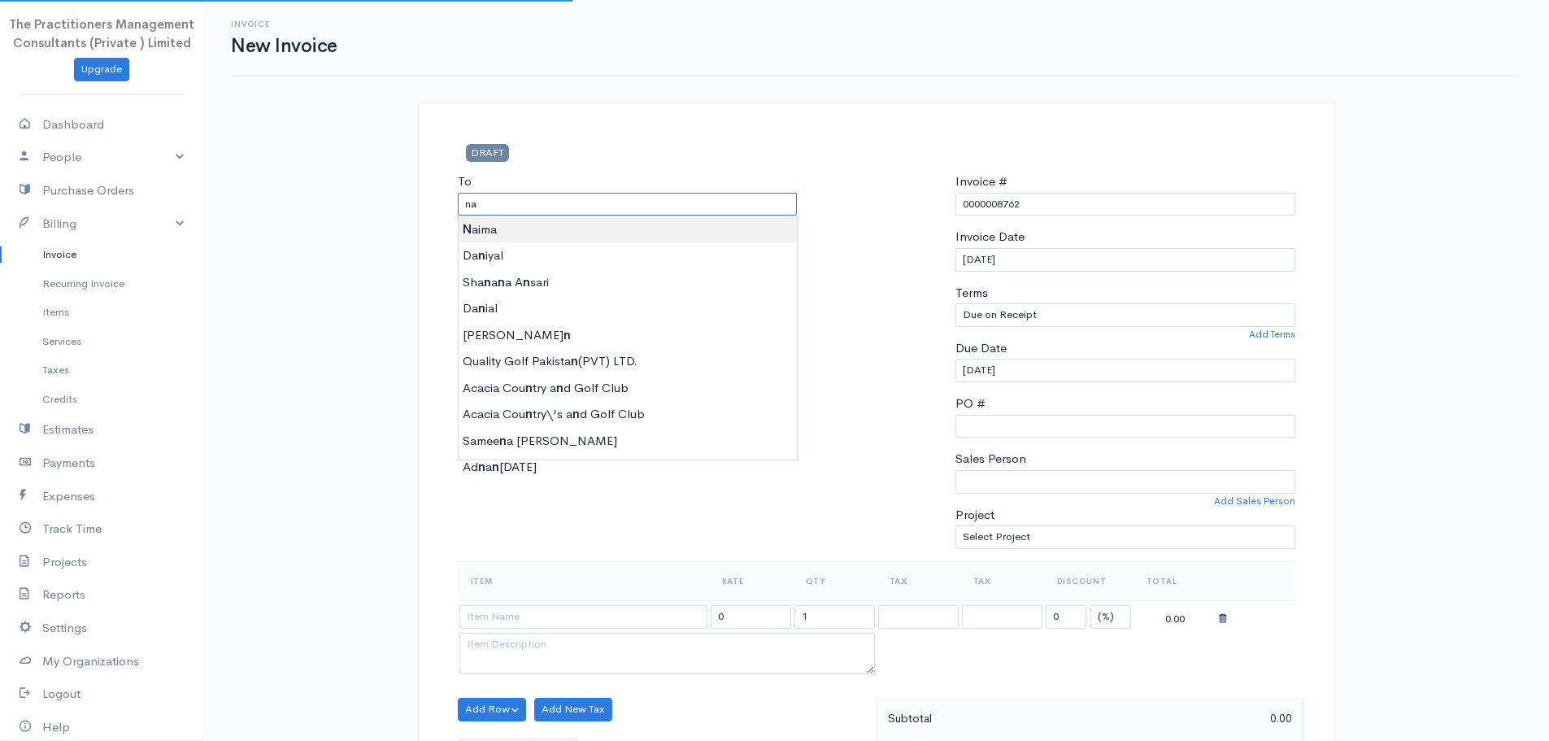
type input "Naima"
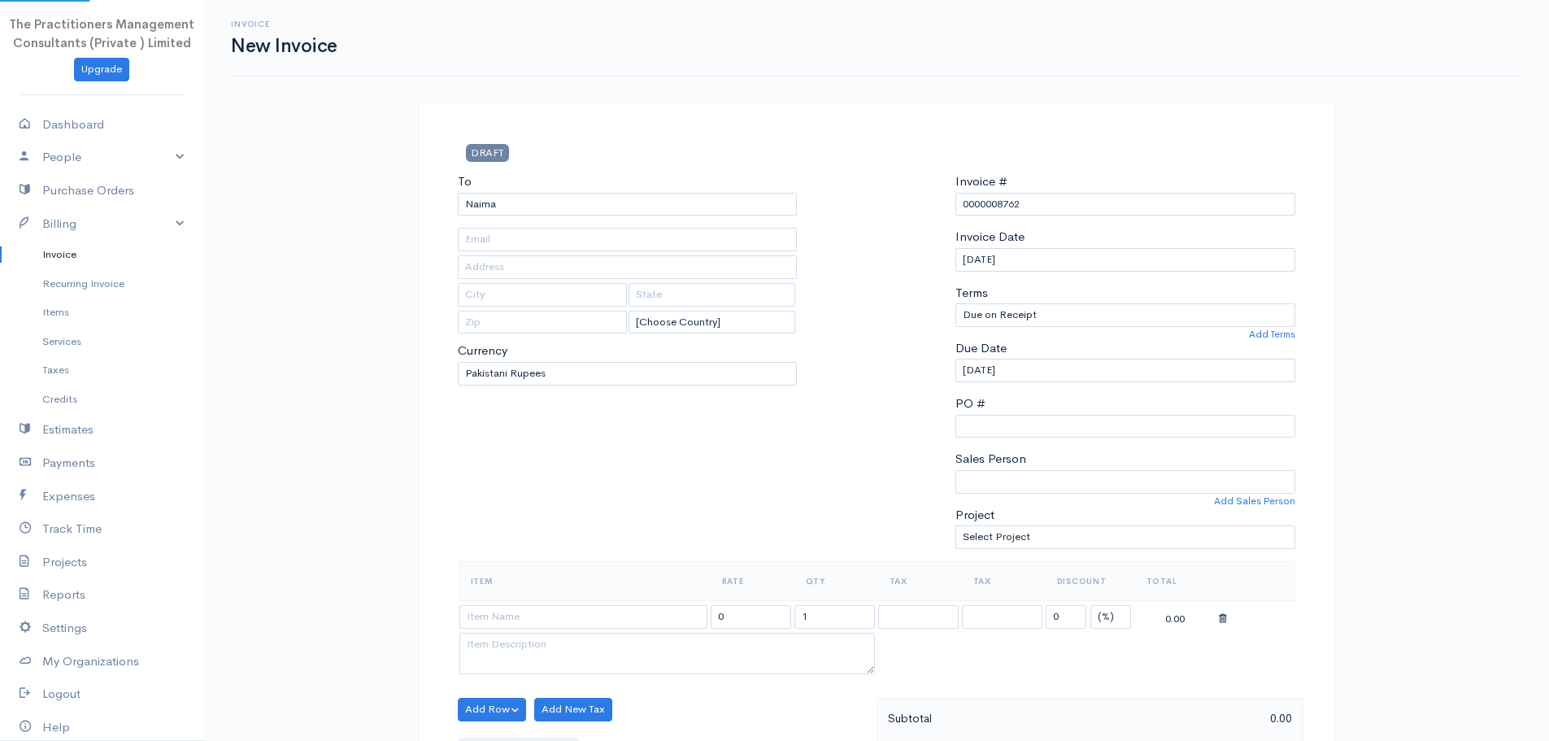
click at [631, 228] on body "The Practitioners Management Consultants (Private ) Limited Upgrade Dashboard P…" at bounding box center [774, 713] width 1549 height 1427
type input "41304-7174879-8"
type input "3814"
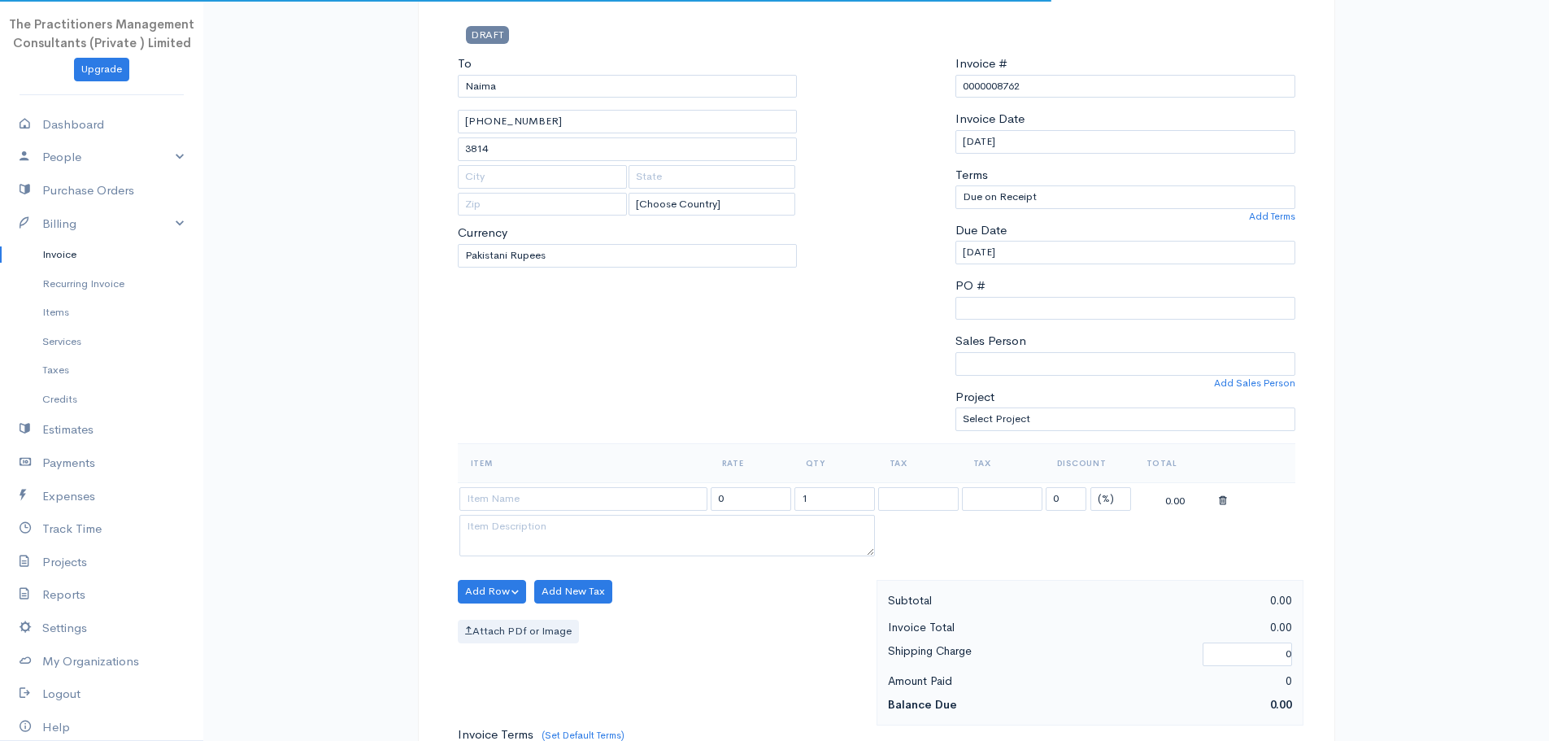
scroll to position [163, 0]
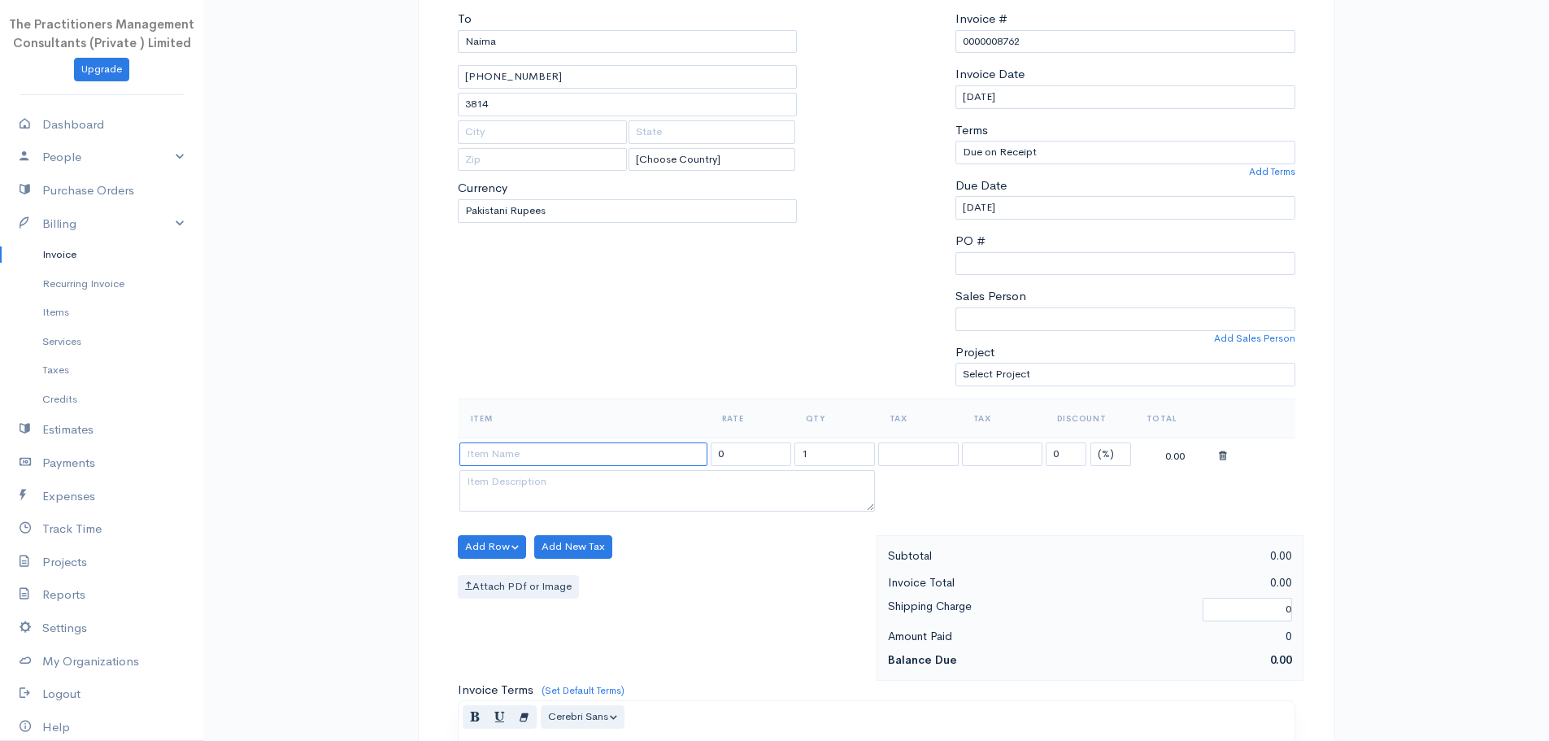
click at [541, 446] on input at bounding box center [583, 454] width 248 height 24
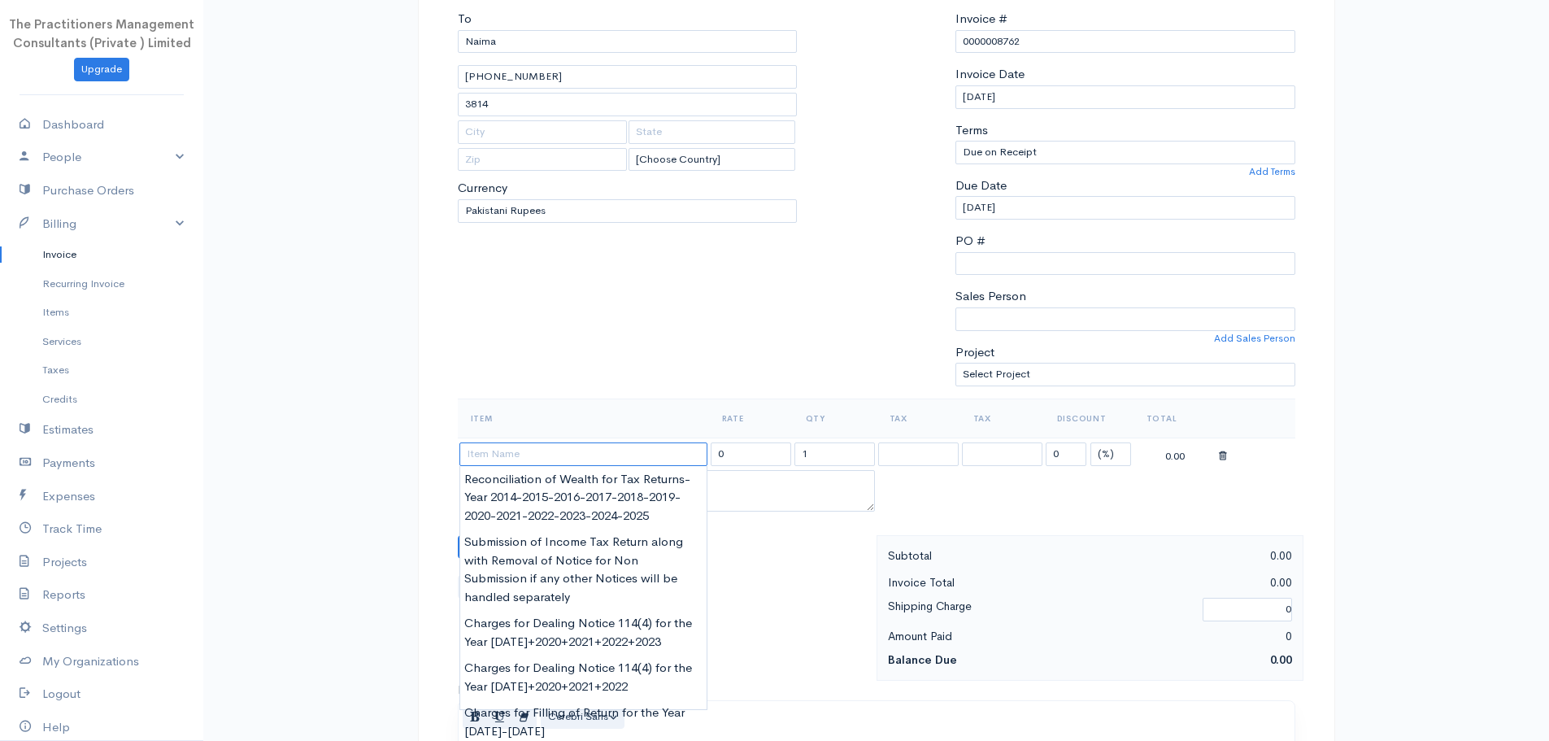
paste input "Reconciliation of Wealth for Tax Returns-Year 2014-2015-2016-2017-2018-2019-202…"
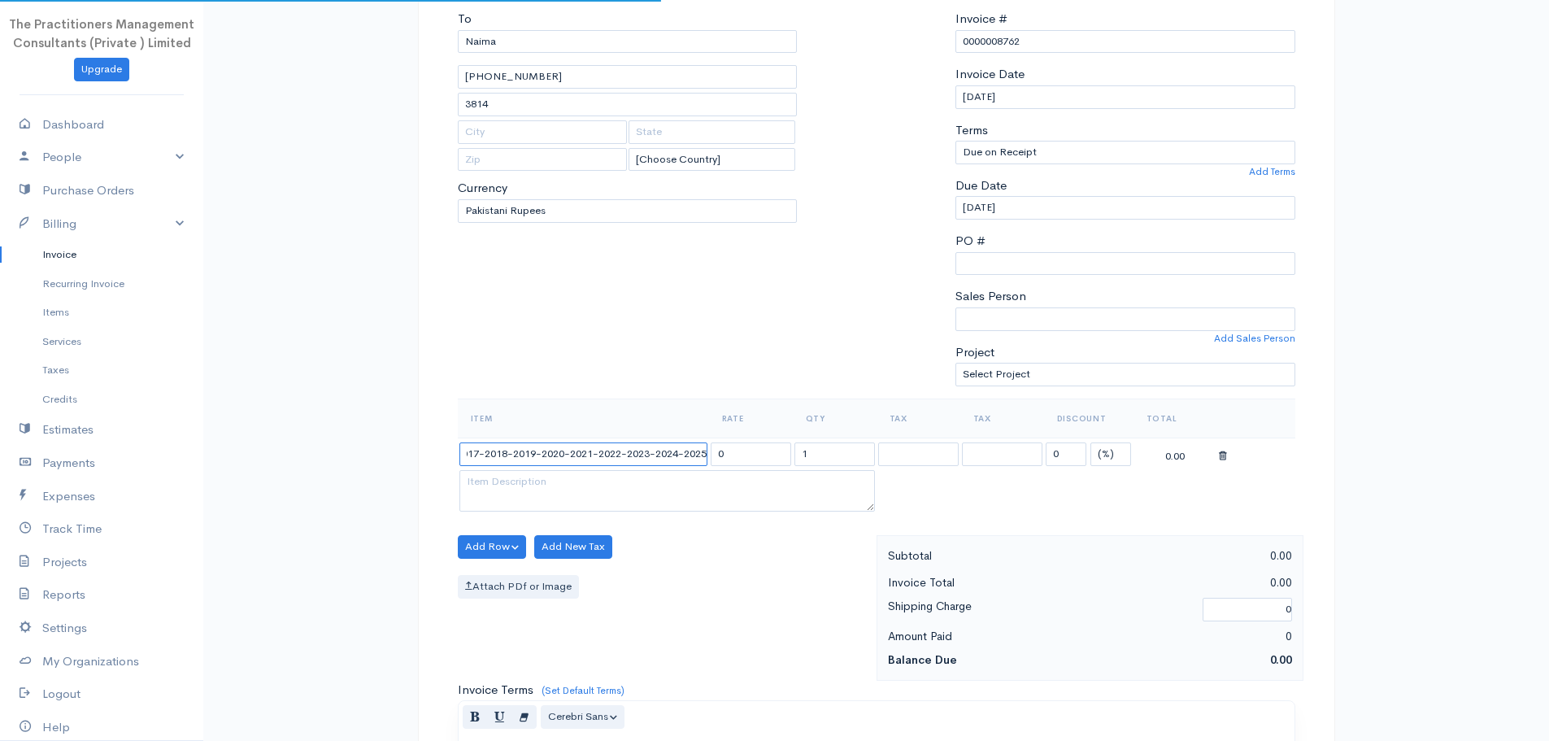
click at [498, 455] on input "Reconciliation of Wealth for Tax Returns-Year 2014-2015-2016-2017-2018-2019-202…" at bounding box center [583, 454] width 248 height 24
click at [560, 458] on input "Reconciliation of Wealth for Tax Returns-Year 2014-2015-2016-2017-2018-2019-202…" at bounding box center [583, 454] width 248 height 24
click at [312, 482] on div "Invoice New Invoice DRAFT To Naima 41304-7174879-8 3814 [Choose Country] United…" at bounding box center [875, 550] width 1345 height 1427
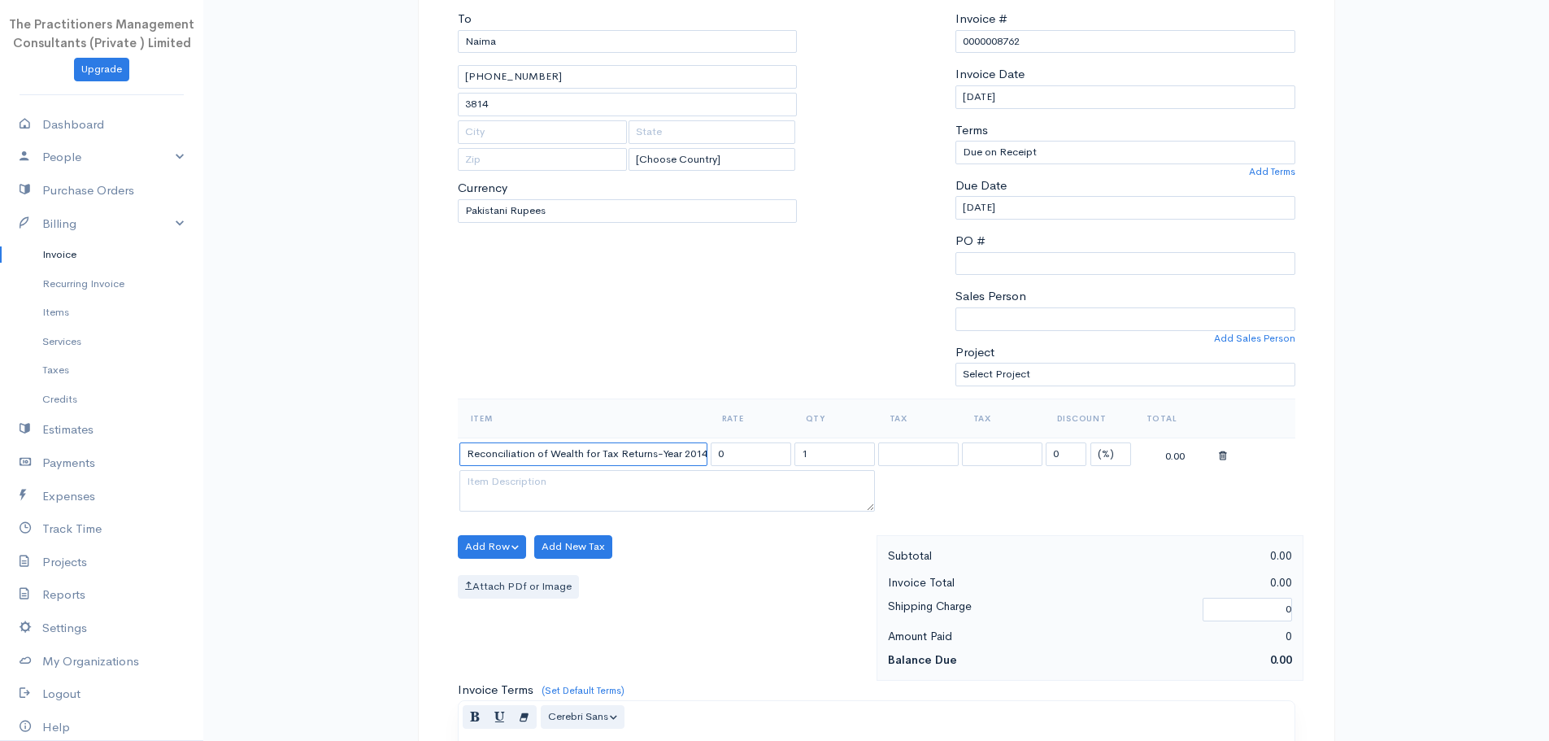
type input "Reconciliation of Wealth for Tax Returns-Year 2014-2015-2016-2017-2018-2019-202…"
click at [245, 497] on div "Invoice New Invoice DRAFT To Naima 41304-7174879-8 3814 [Choose Country] United…" at bounding box center [875, 550] width 1345 height 1427
drag, startPoint x: 628, startPoint y: 437, endPoint x: 1077, endPoint y: 402, distance: 450.9
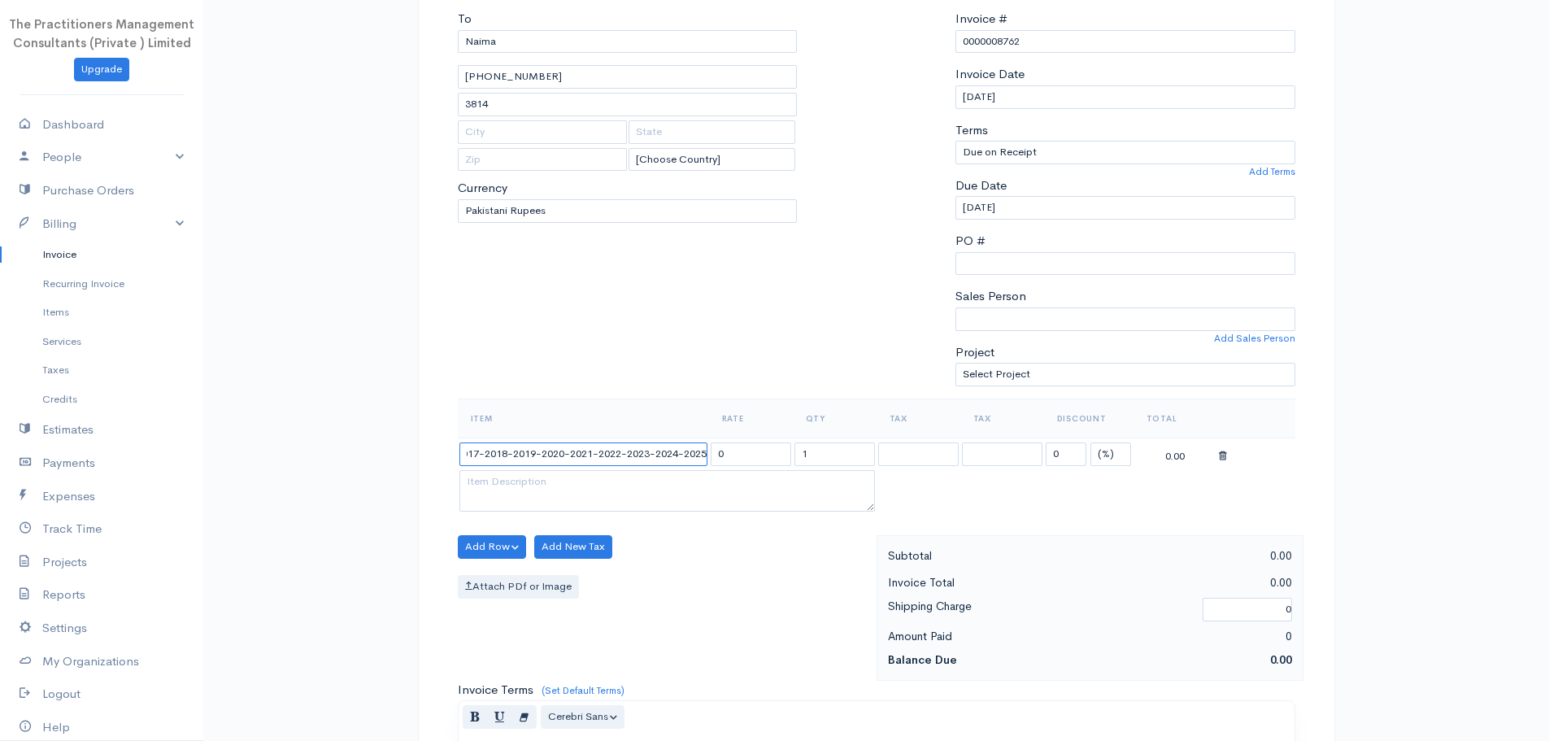
click at [1025, 402] on table "Item Rate Qty Tax Tax Discount Total Reconciliation of Wealth for Tax Returns-Y…" at bounding box center [876, 456] width 837 height 117
click at [1081, 404] on th "Discount" at bounding box center [1088, 417] width 89 height 39
drag, startPoint x: 467, startPoint y: 453, endPoint x: 775, endPoint y: 458, distance: 308.9
click at [775, 457] on tr "Reconciliation of Wealth for Tax Returns-Year 2014-2015-2016-2017-2018-2019-202…" at bounding box center [876, 453] width 837 height 32
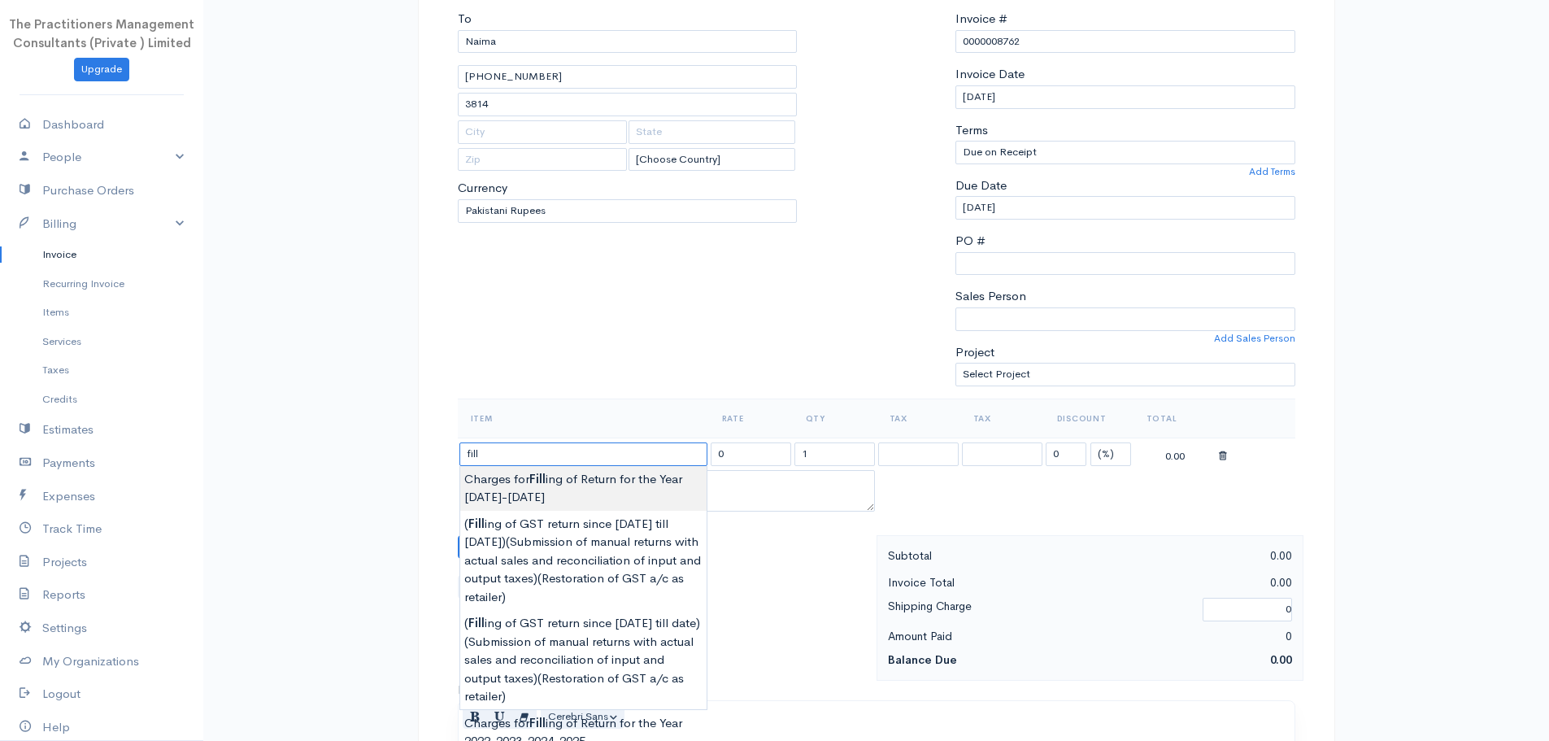
type input "Charges for Filling of Return for the Year 2024-2025"
type input "15000.00"
click at [641, 493] on body "The Practitioners Management Consultants (Private ) Limited Upgrade Dashboard P…" at bounding box center [774, 550] width 1549 height 1427
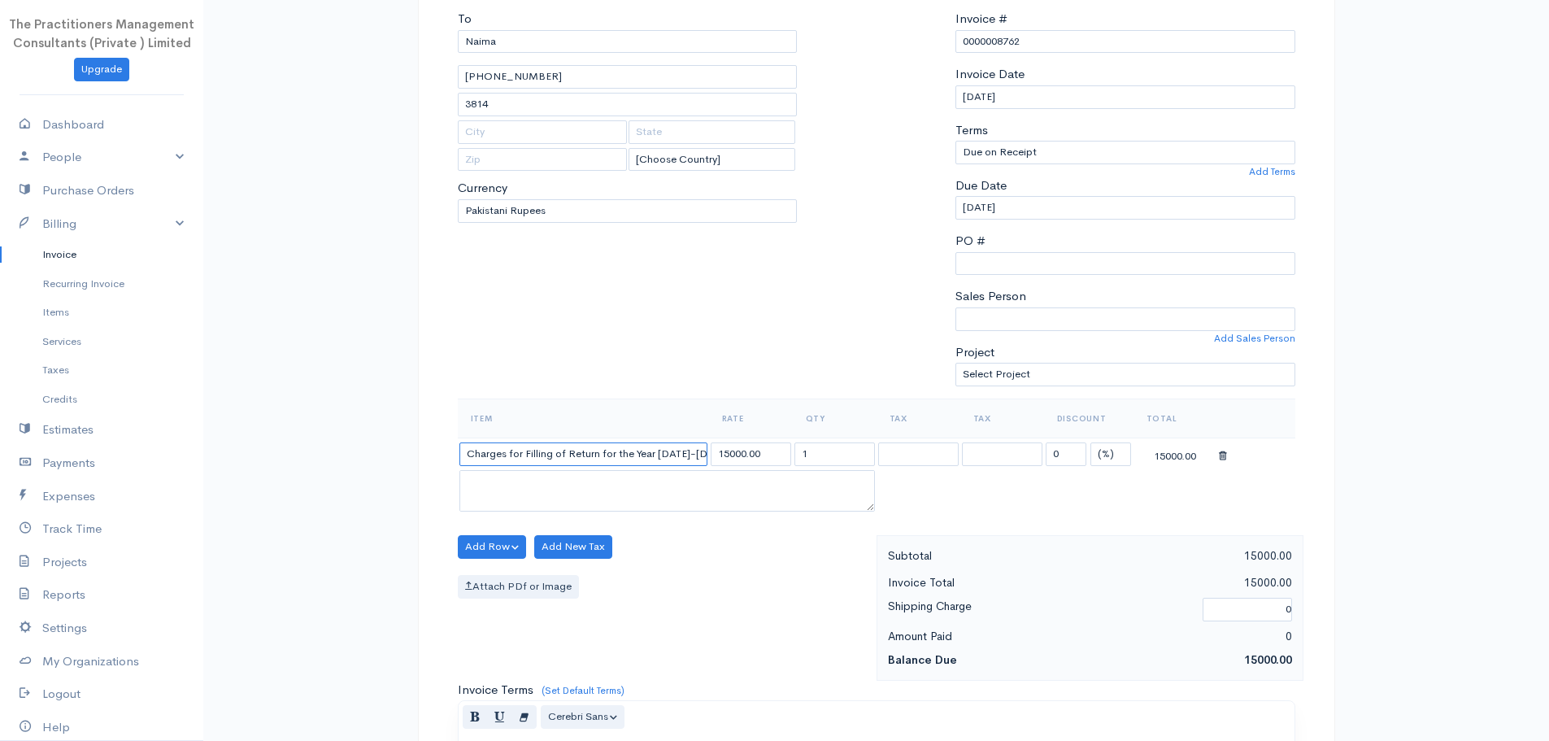
click at [681, 462] on input "Charges for Filling of Return for the Year 2024-2025" at bounding box center [583, 454] width 248 height 24
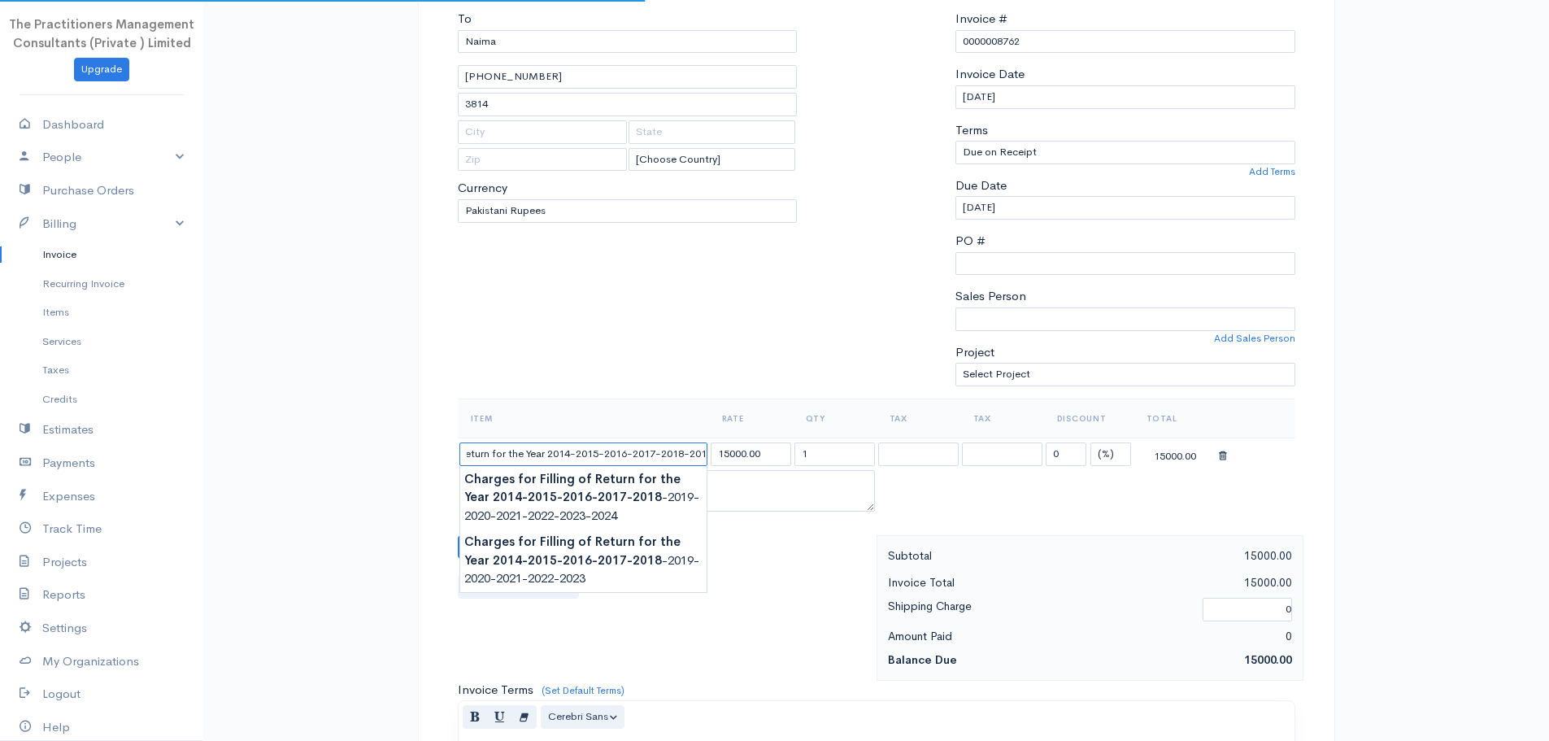
scroll to position [0, 116]
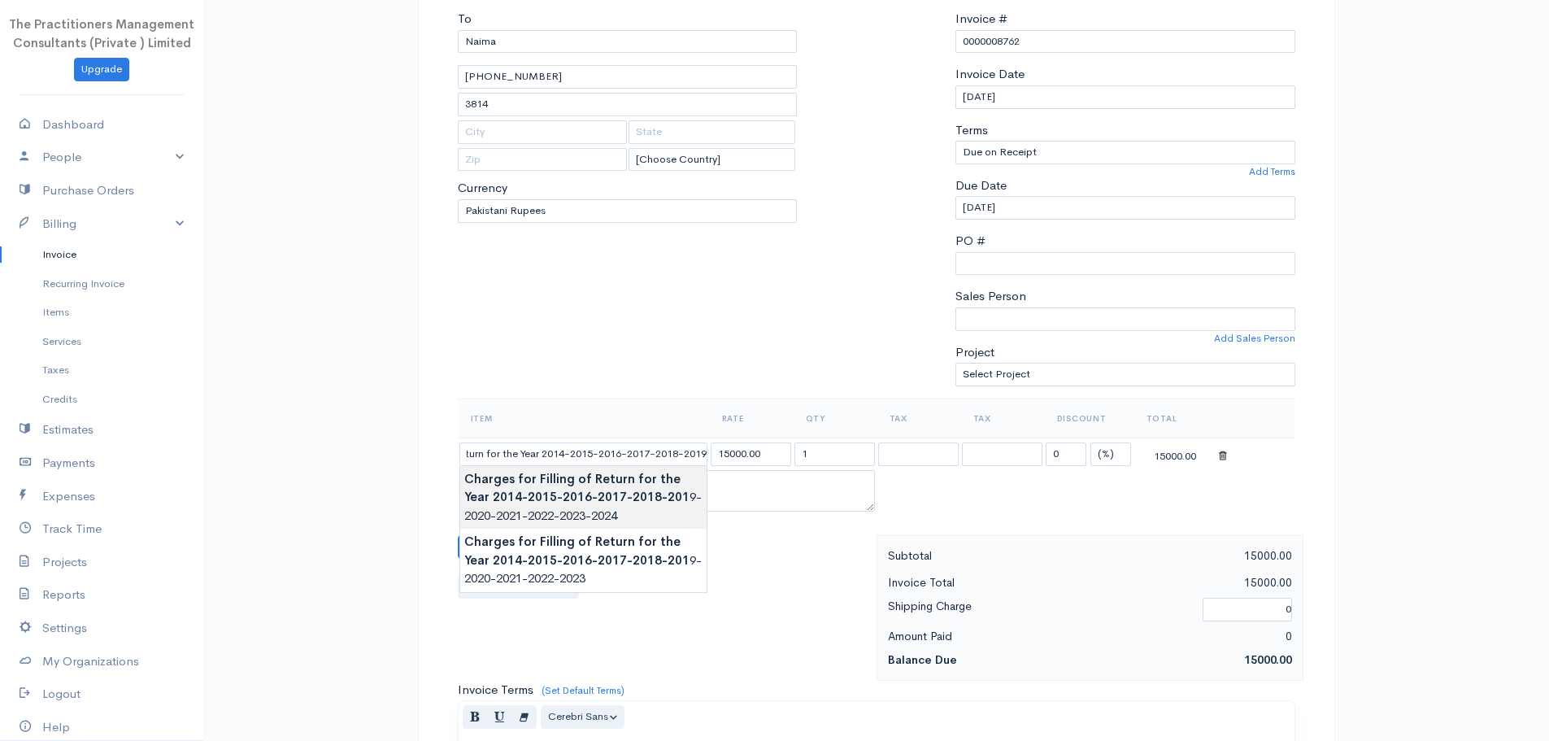
click at [667, 503] on body "The Practitioners Management Consultants (Private ) Limited Upgrade Dashboard P…" at bounding box center [774, 550] width 1549 height 1427
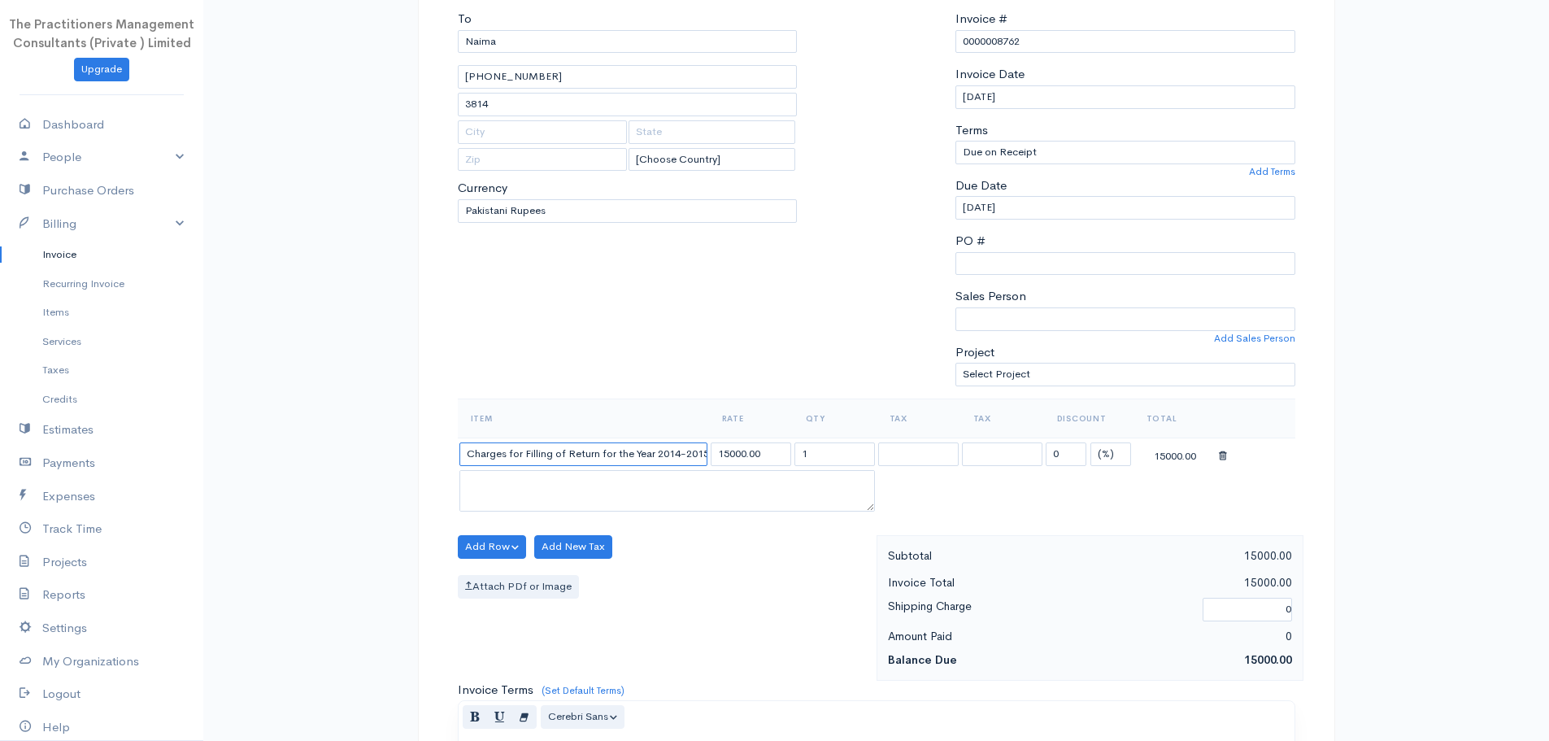
click at [679, 461] on input "Charges for Filling of Return for the Year 2014-2015-2016-2017-2018-2019-2020-2…" at bounding box center [583, 454] width 248 height 24
type input "Charges for Filling of Return for the Year 2014-2015-2016-2017-2018-2019-2020-2…"
click at [728, 457] on input "15000.00" at bounding box center [750, 454] width 80 height 24
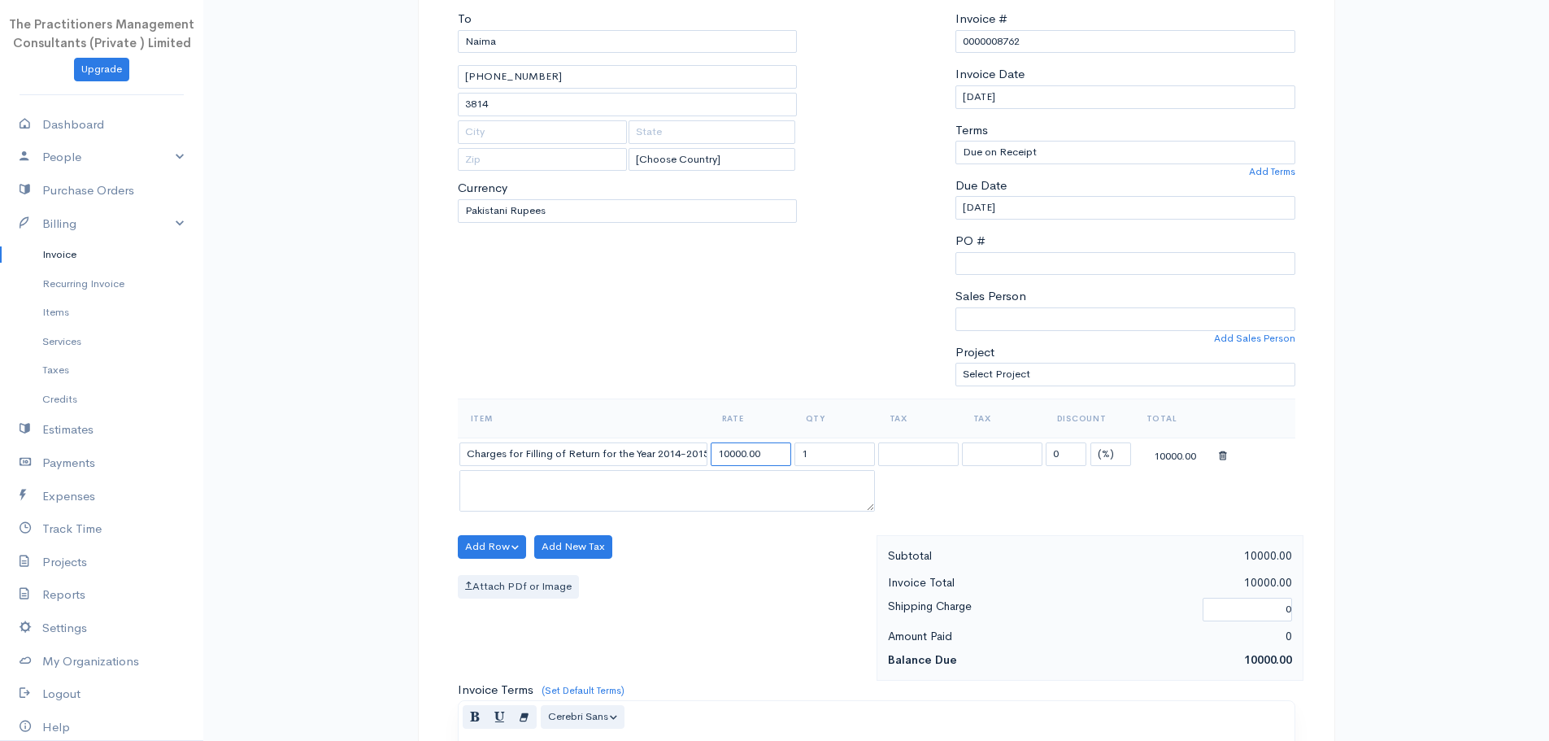
type input "10000.00"
click at [802, 455] on input "1" at bounding box center [834, 454] width 80 height 24
click at [849, 461] on input "1" at bounding box center [834, 454] width 80 height 24
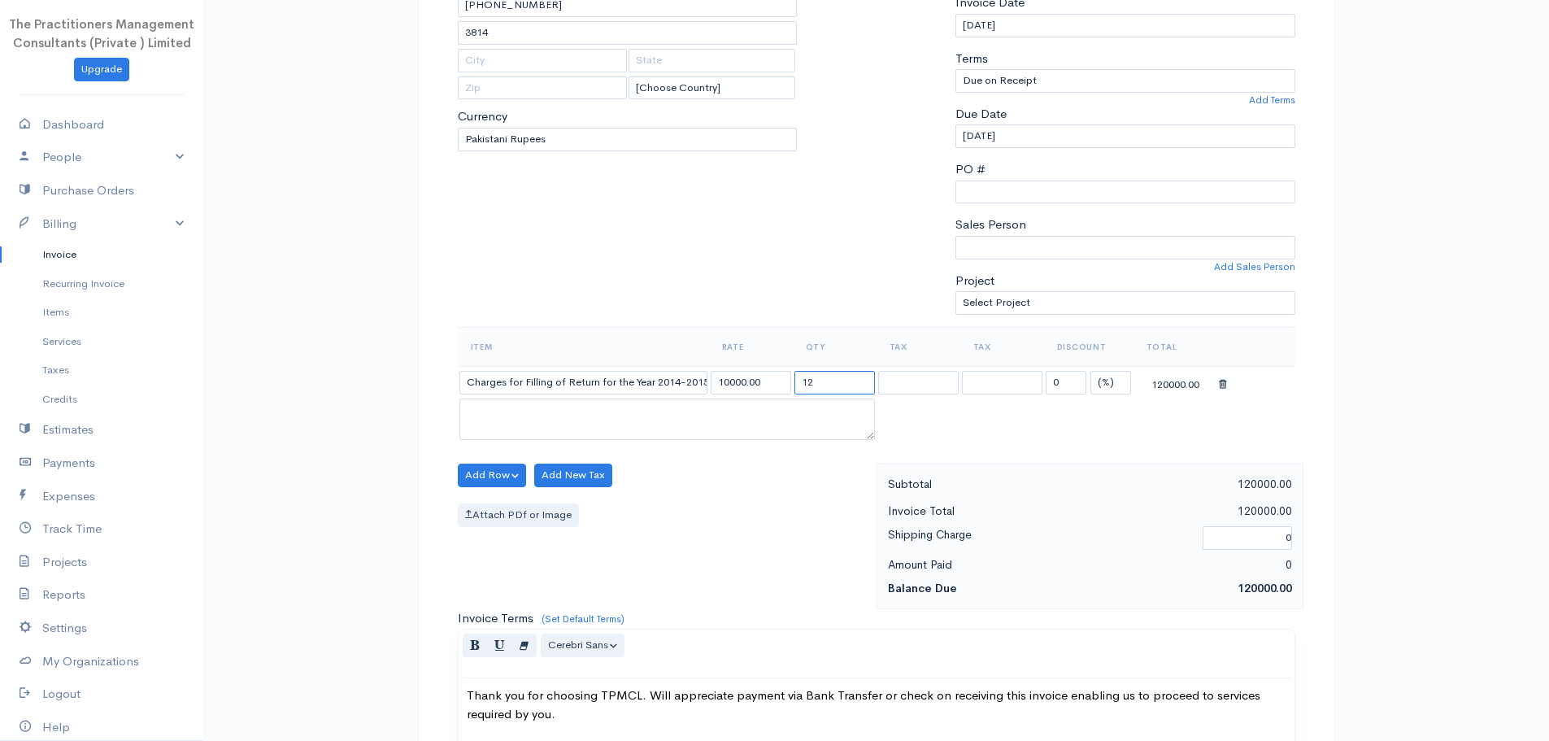
scroll to position [198, 0]
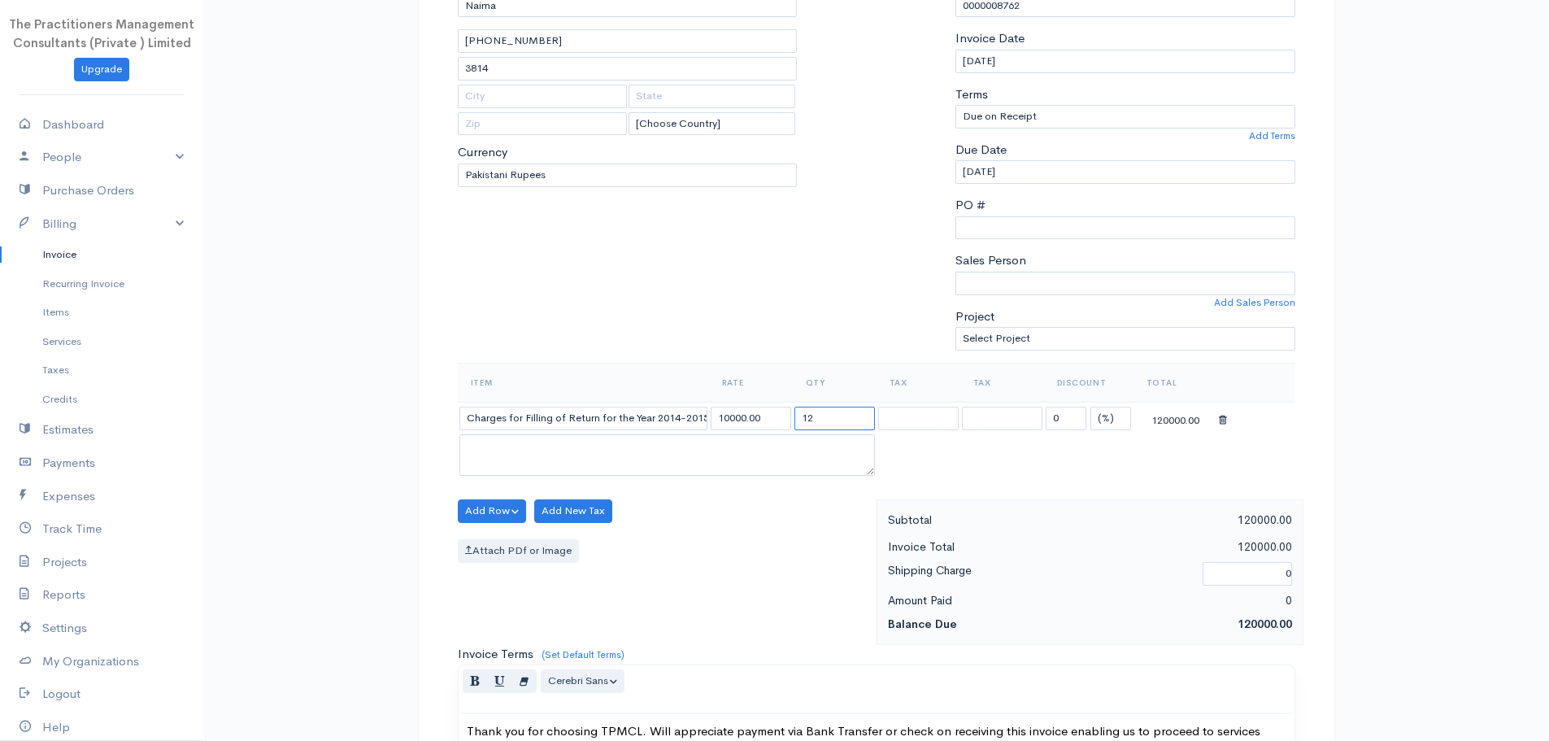
type input "12"
click at [841, 615] on div "Add Row Add Item Row Add Time Row Add New Tax Attach PDf or Image" at bounding box center [663, 572] width 427 height 146
click at [496, 513] on button "Add Row" at bounding box center [492, 511] width 69 height 24
click at [522, 545] on link "Add Item Row" at bounding box center [522, 544] width 128 height 28
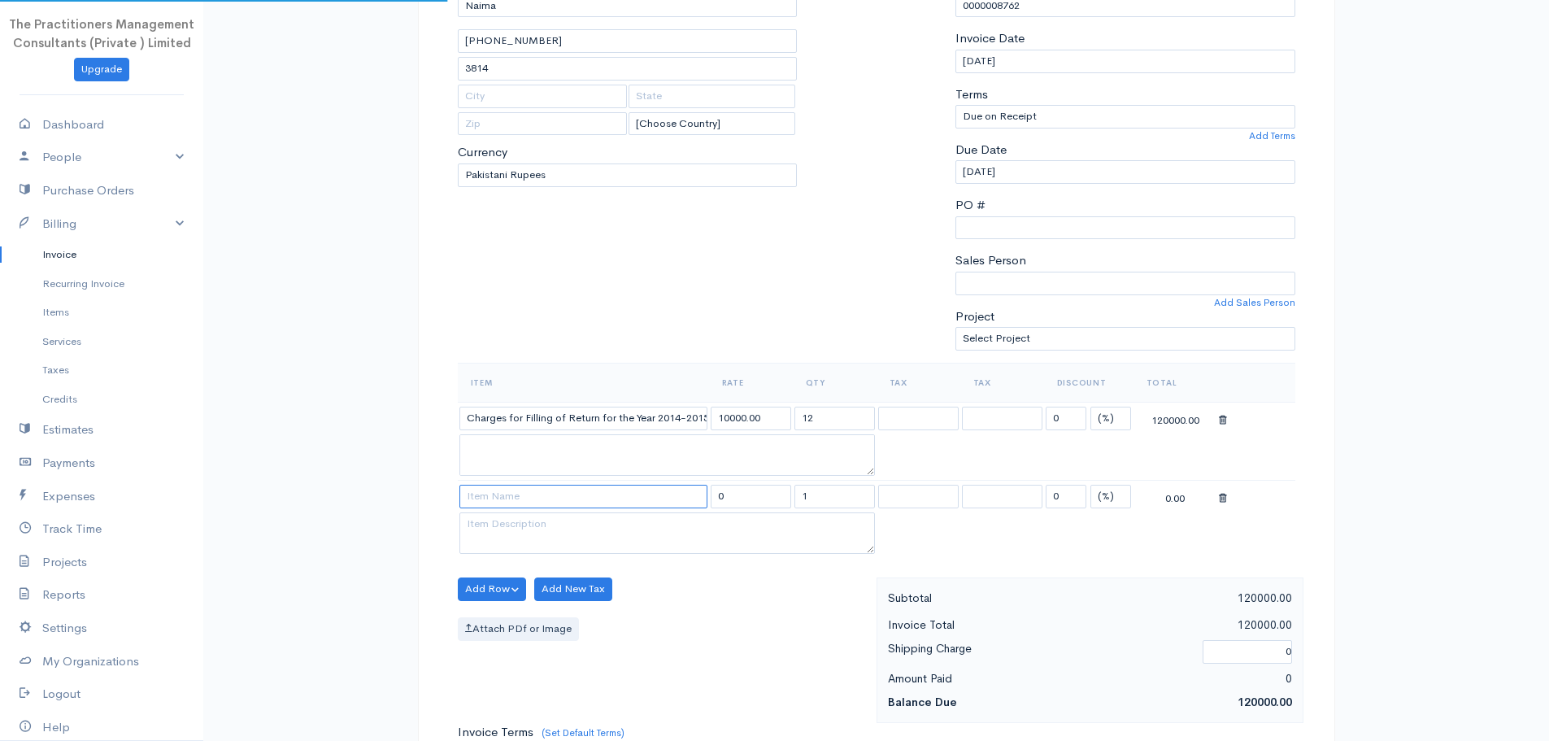
click at [532, 490] on input at bounding box center [583, 496] width 248 height 24
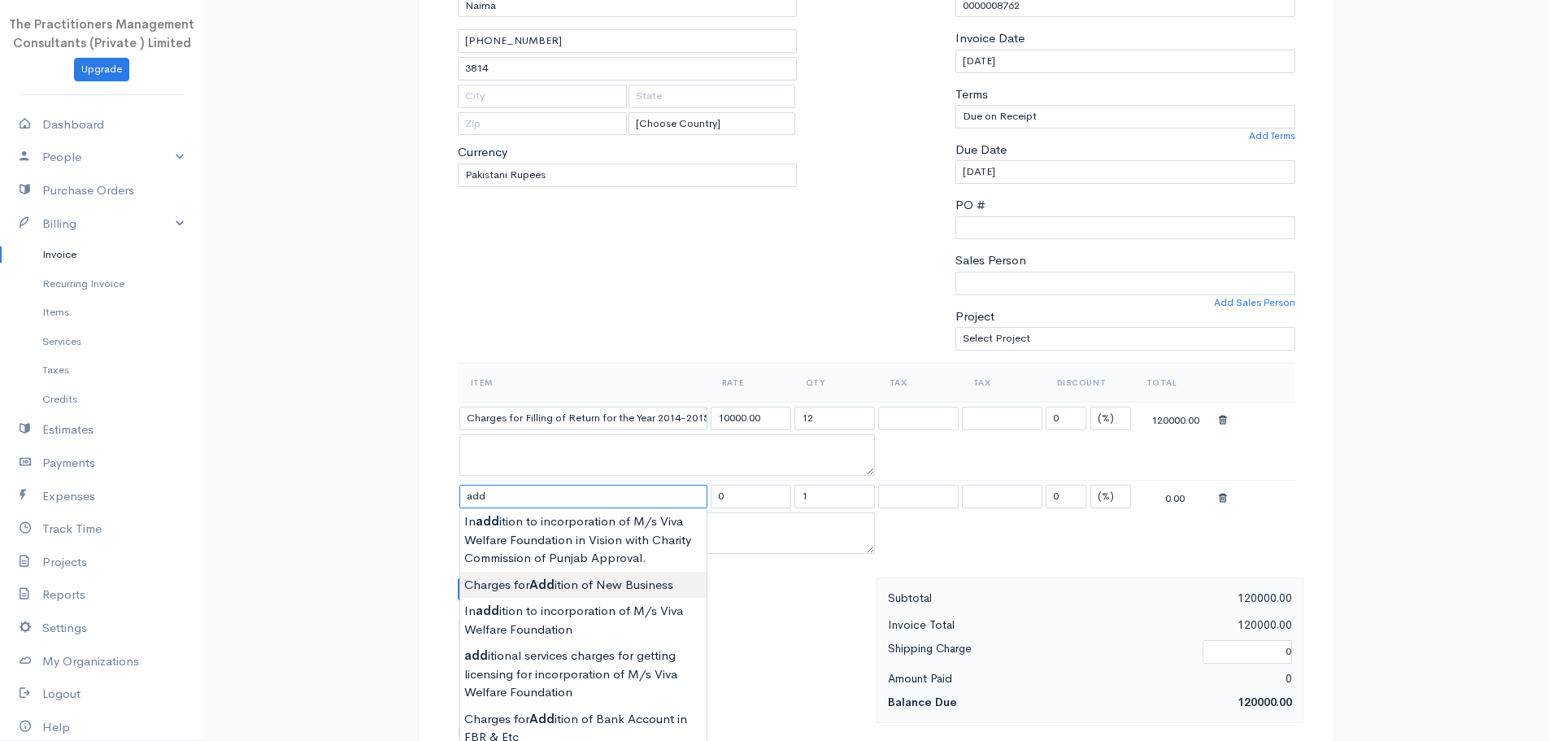
type input "Charges for Addition of New Business"
type input "5000.00"
click at [593, 588] on body "The Practitioners Management Consultants (Private ) Limited Upgrade Dashboard P…" at bounding box center [774, 554] width 1549 height 1505
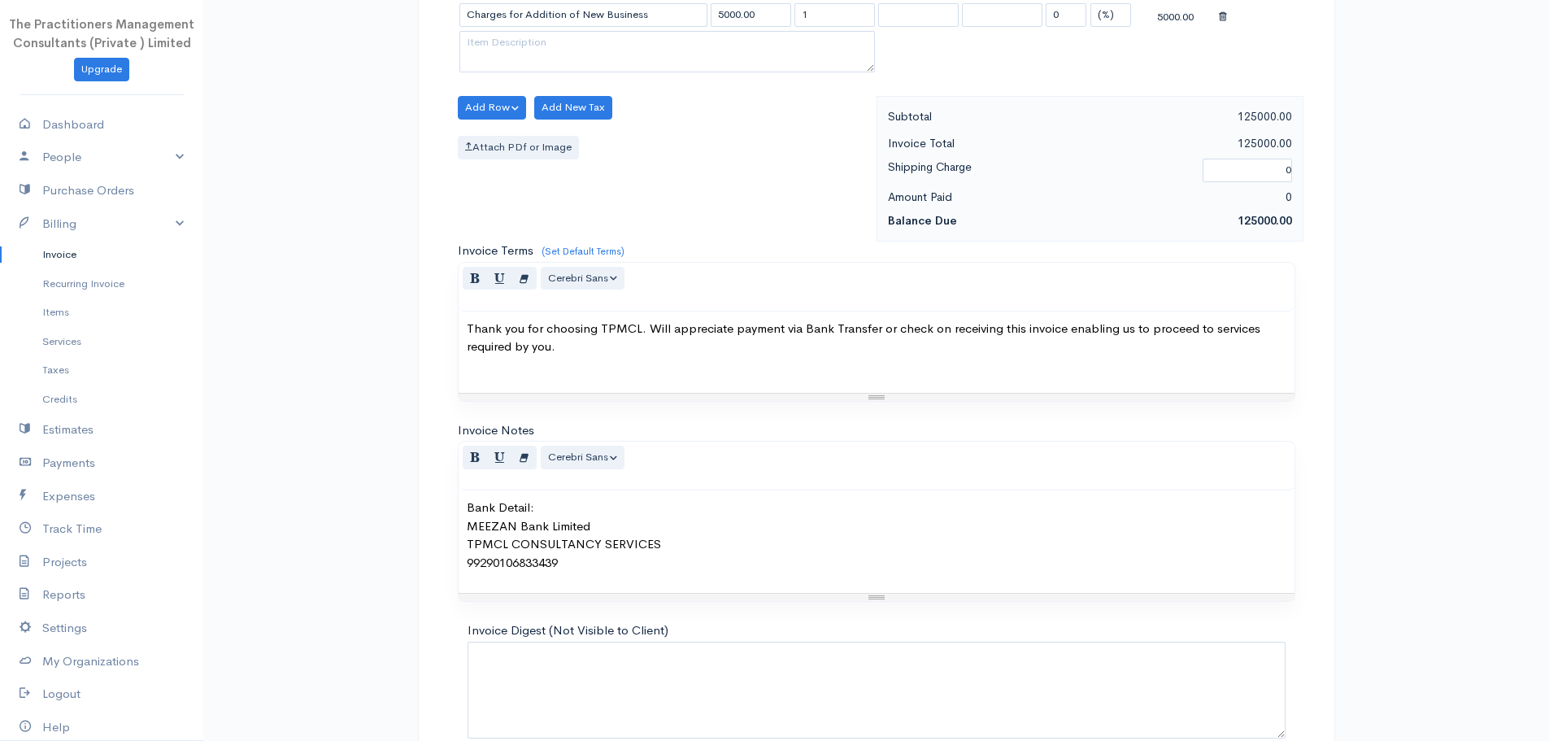
scroll to position [764, 0]
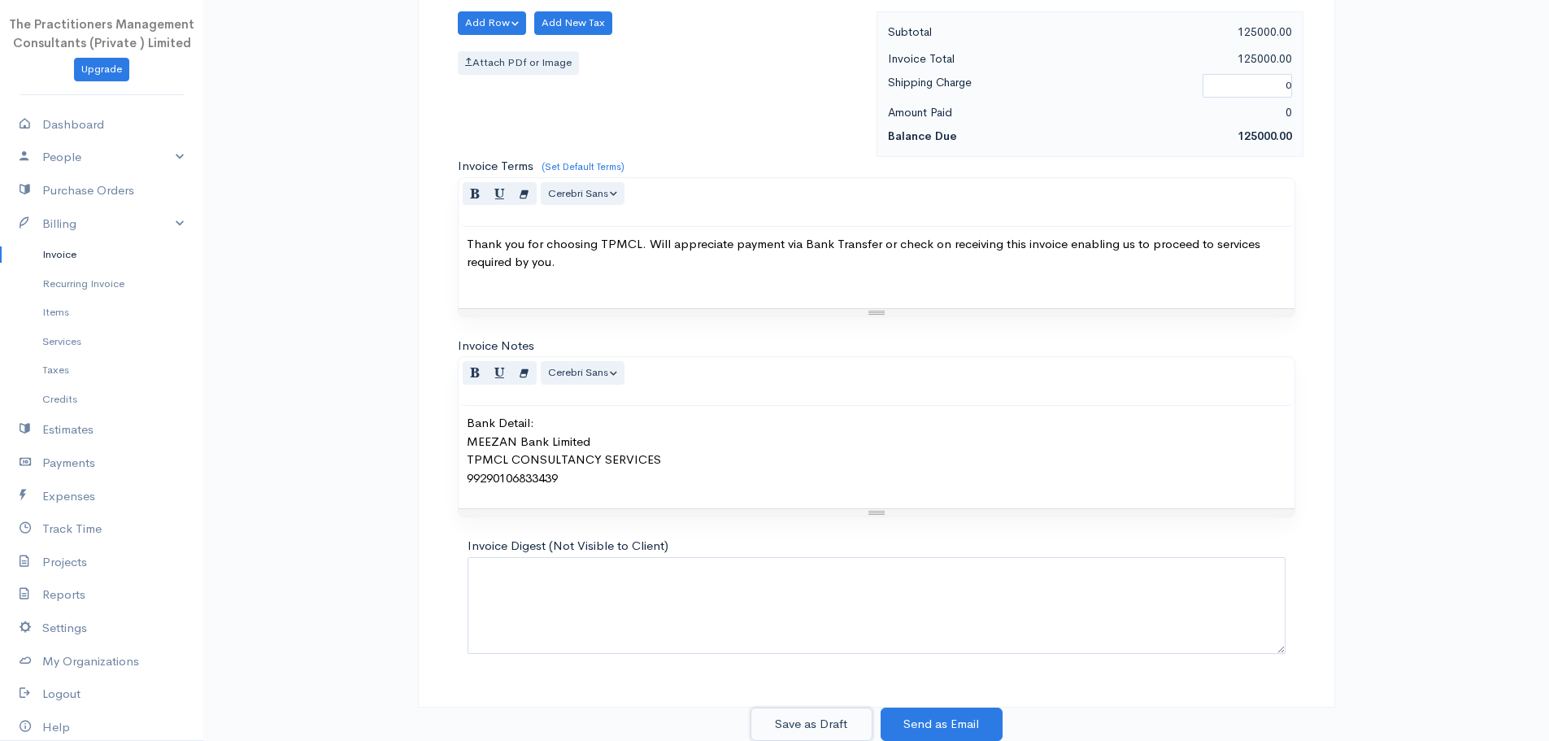
click at [836, 724] on button "Save as Draft" at bounding box center [811, 723] width 122 height 33
click at [801, 729] on div "Save as Draft Send as Email" at bounding box center [876, 723] width 936 height 33
click at [801, 728] on div "Save as Draft Send as Email" at bounding box center [876, 723] width 936 height 33
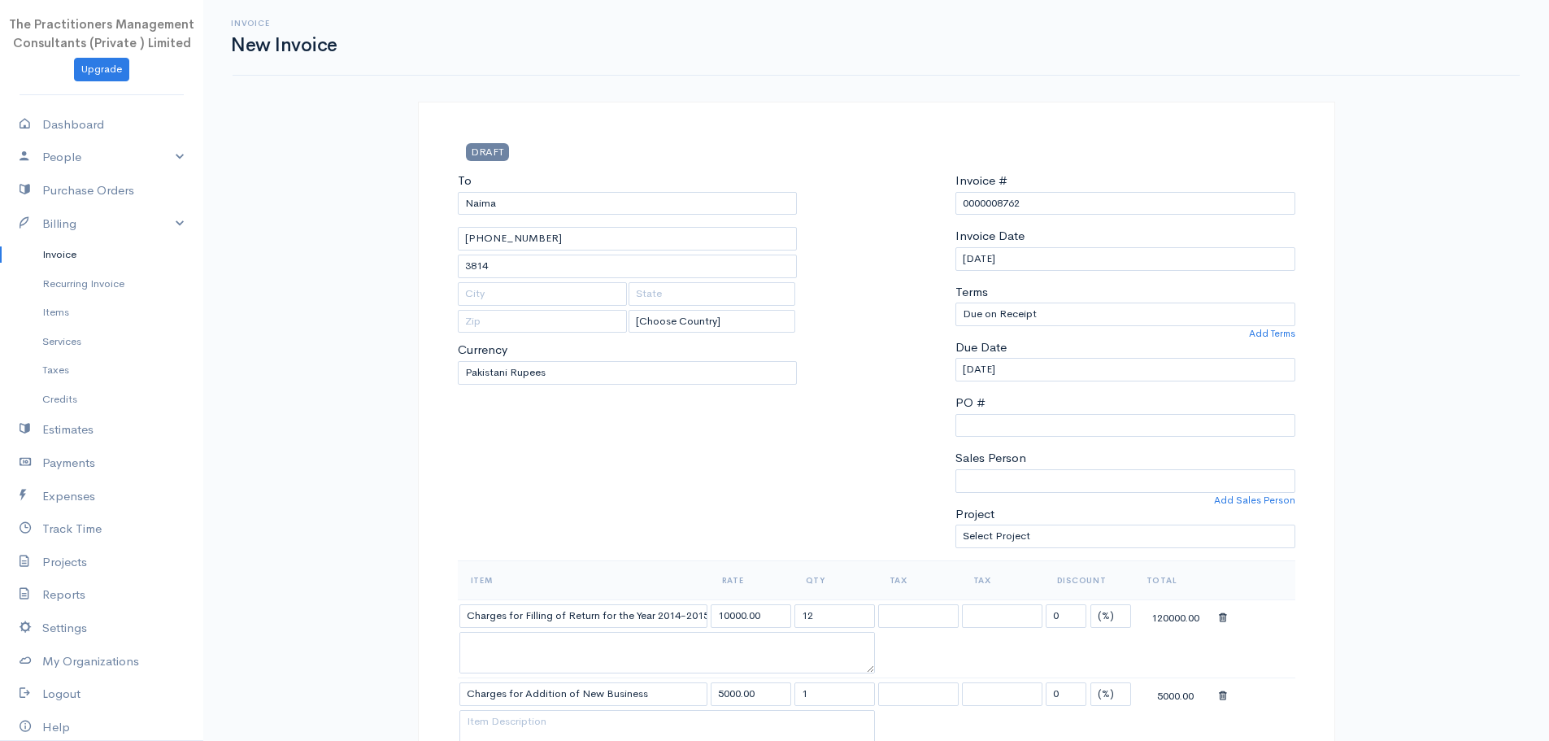
scroll to position [0, 0]
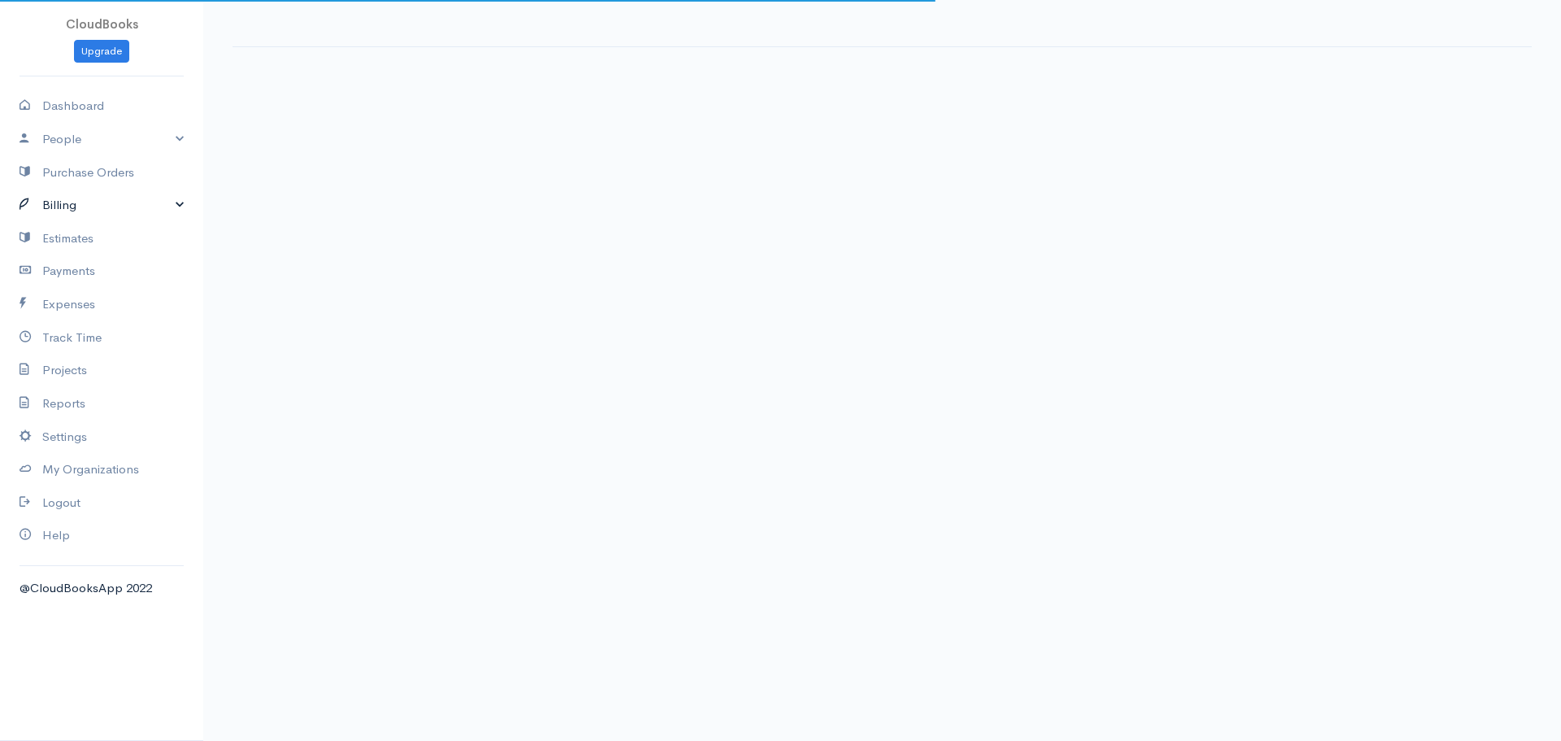
click at [99, 211] on link "Billing" at bounding box center [101, 205] width 203 height 33
click at [83, 241] on link "Invoice" at bounding box center [101, 236] width 203 height 29
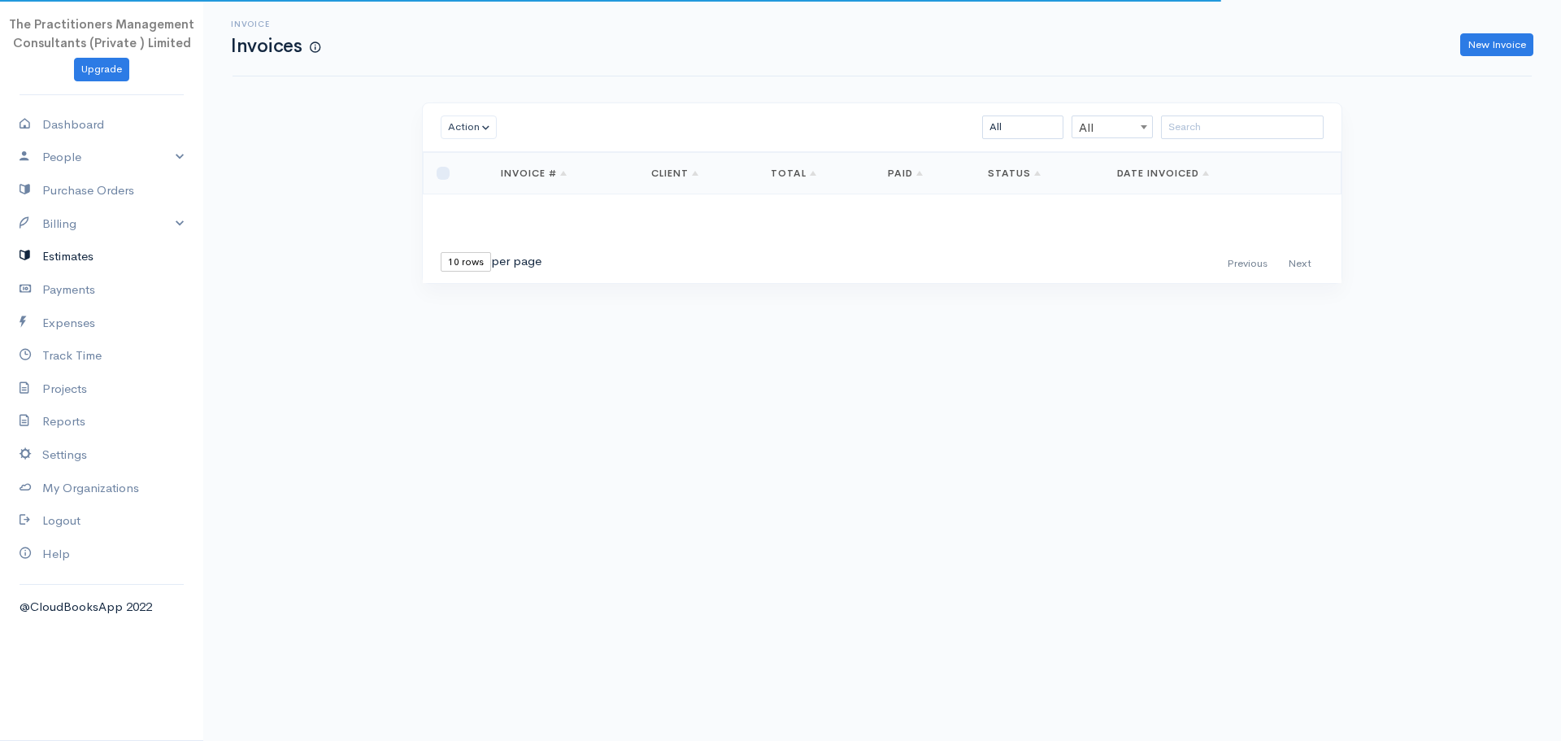
click at [106, 249] on link "Estimates" at bounding box center [101, 256] width 203 height 33
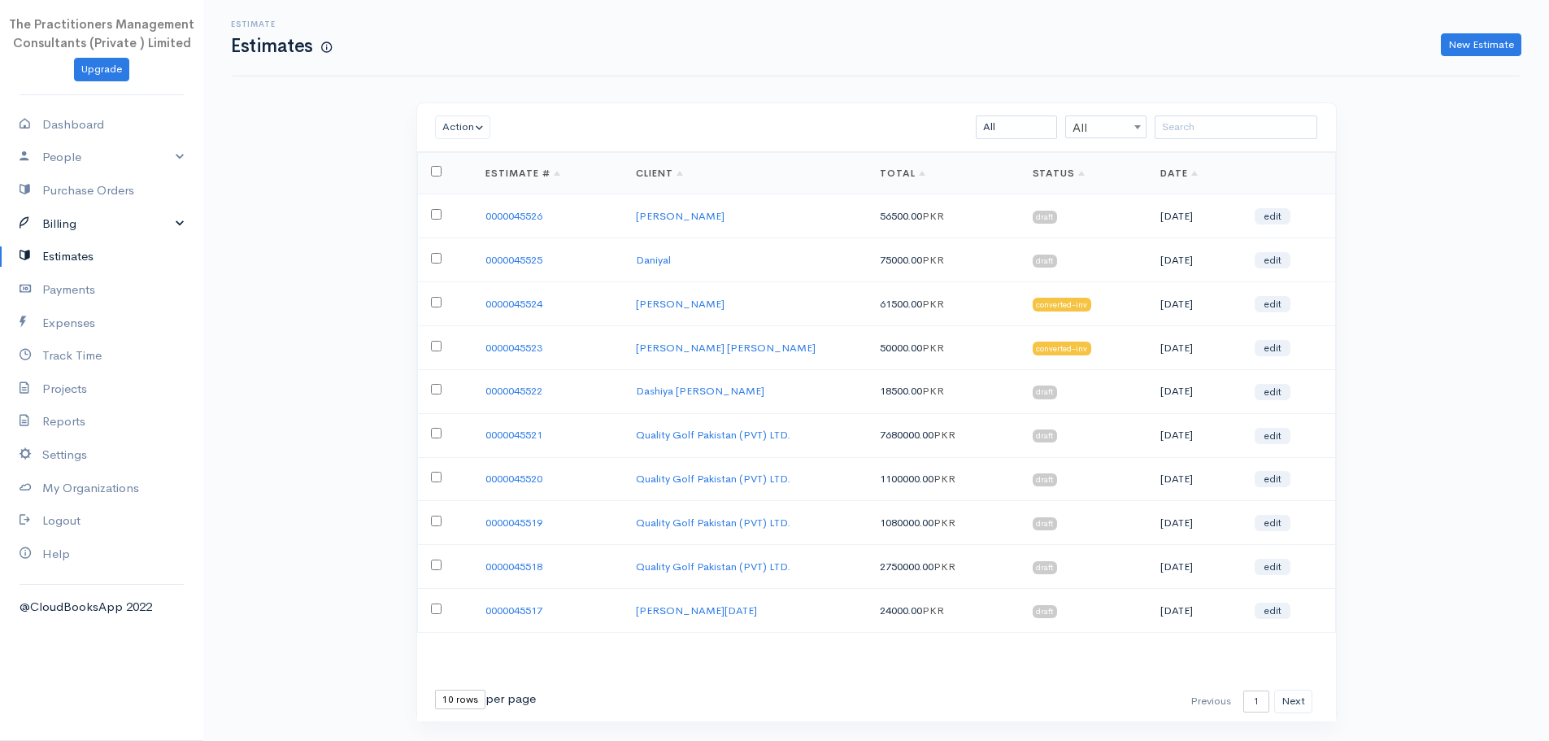
click at [72, 231] on link "Billing" at bounding box center [101, 223] width 203 height 33
click at [80, 252] on link "Invoice" at bounding box center [101, 254] width 203 height 29
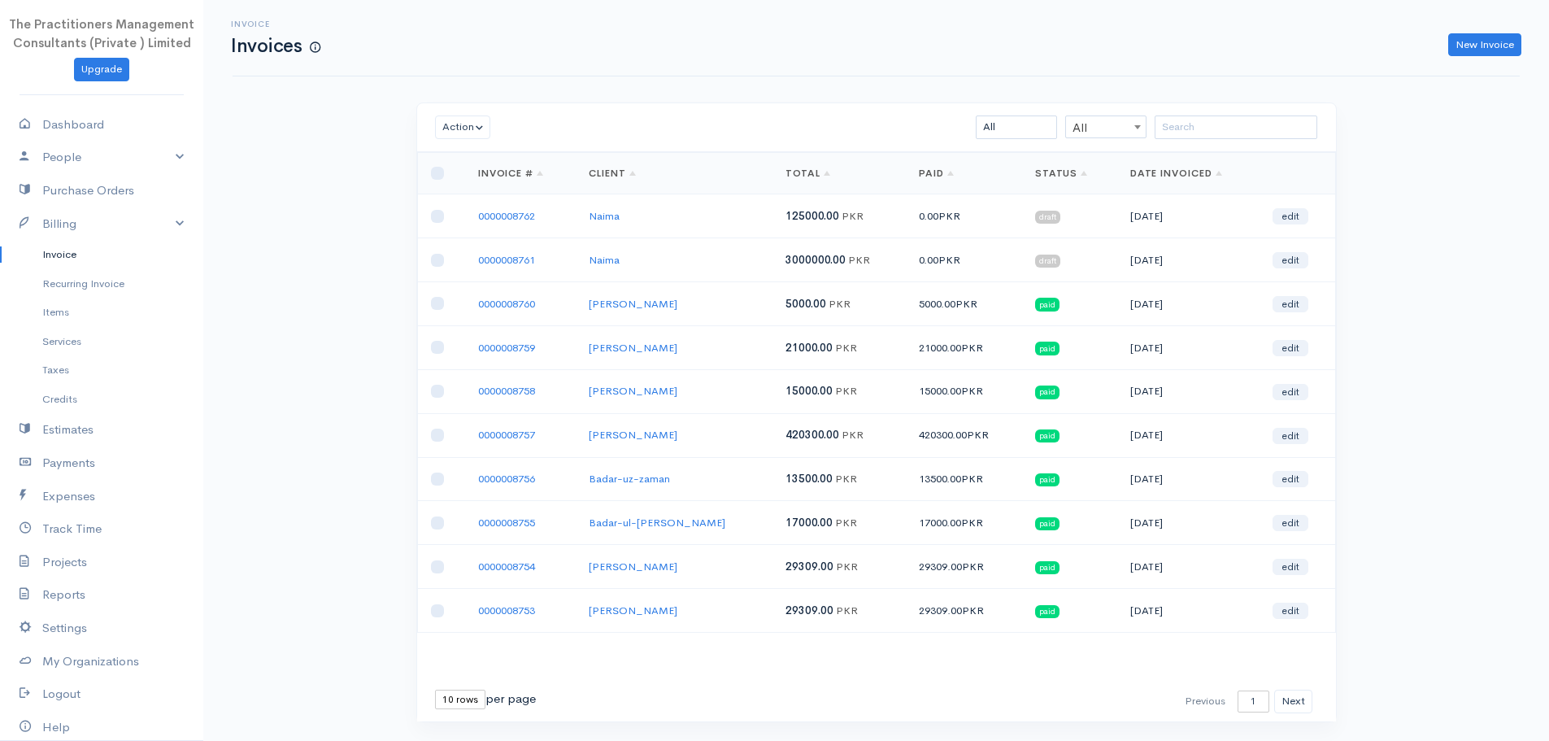
click at [506, 232] on td "0000008762" at bounding box center [520, 216] width 111 height 44
click at [505, 224] on td "0000008762" at bounding box center [520, 216] width 111 height 44
click at [503, 219] on link "0000008762" at bounding box center [506, 216] width 57 height 14
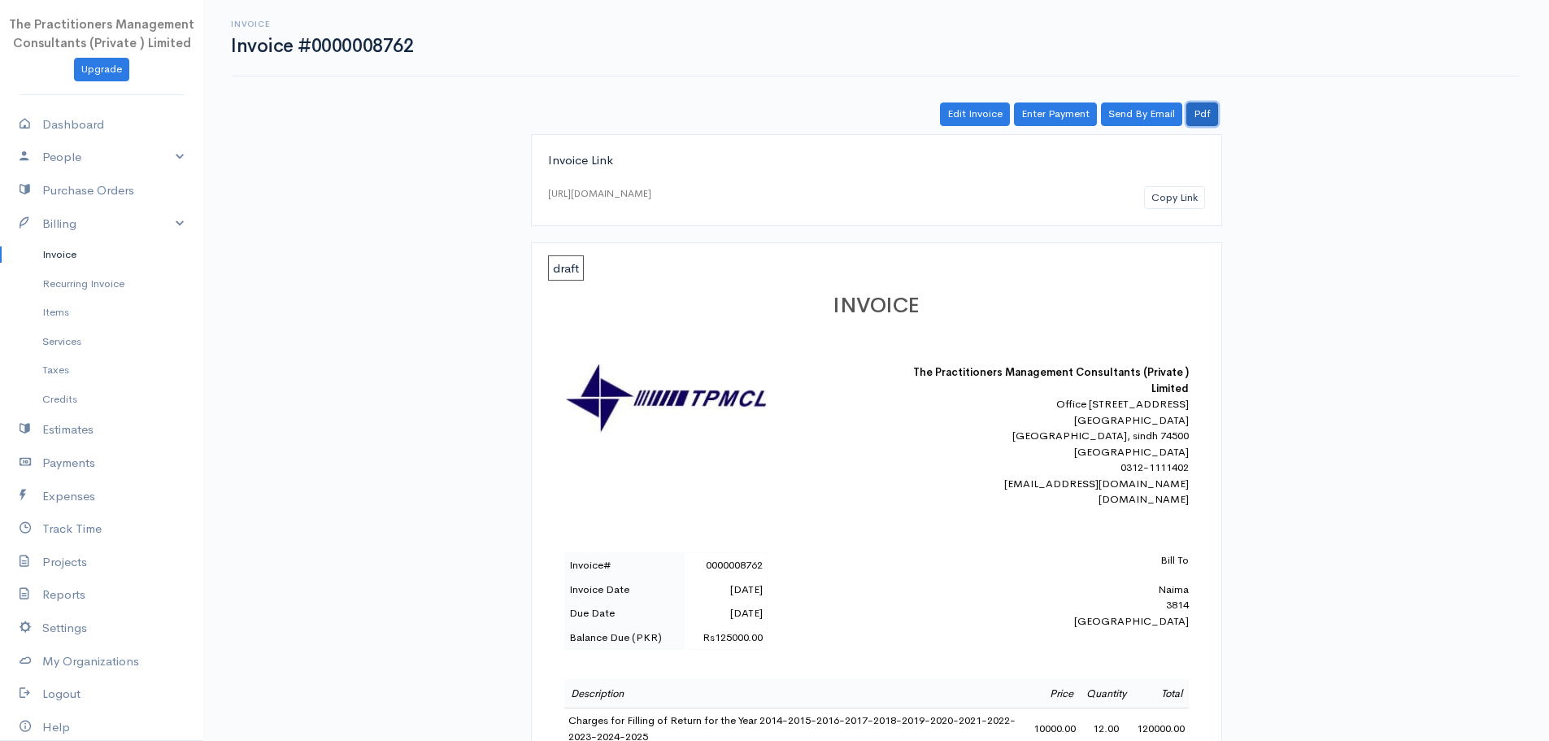
click at [1204, 120] on link "Pdf" at bounding box center [1202, 114] width 32 height 24
